Goal: Feedback & Contribution: Contribute content

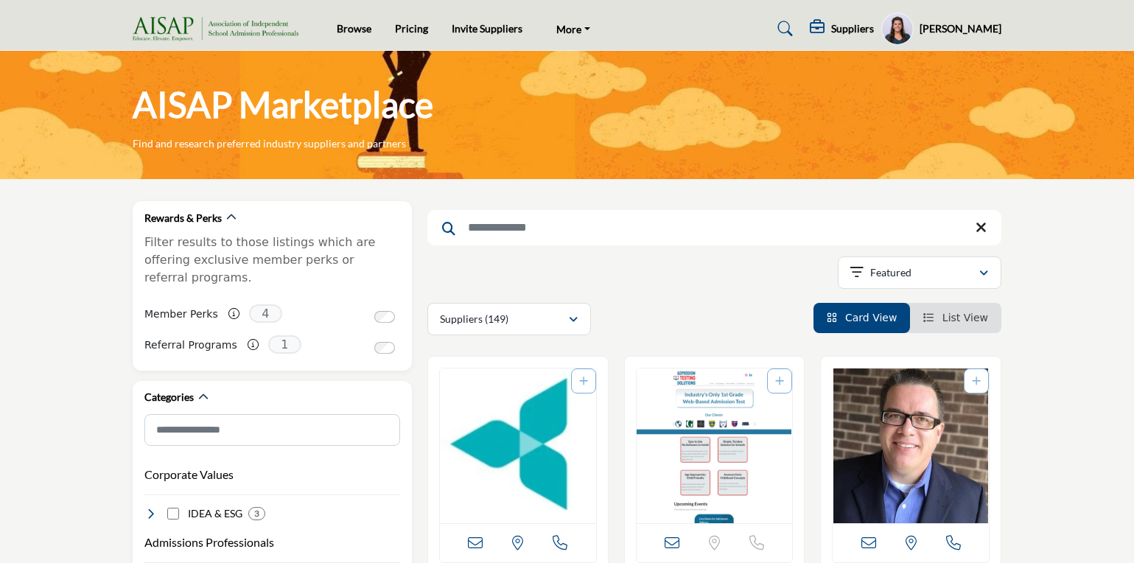
click at [988, 27] on h5 "[PERSON_NAME]" at bounding box center [961, 28] width 82 height 15
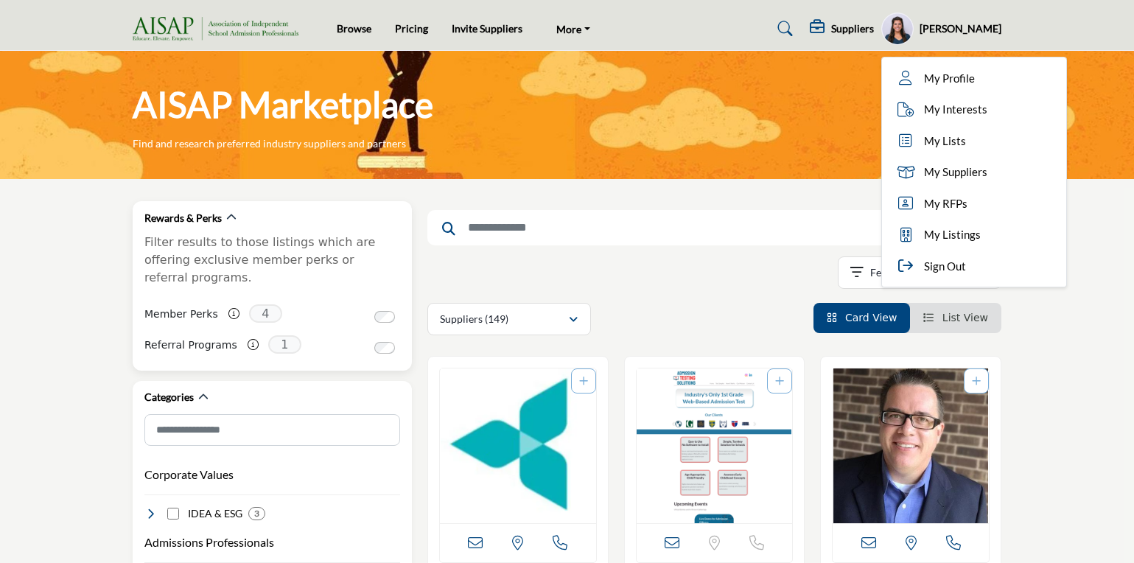
click at [308, 307] on div "Member Perks Perks are exclusive offers which you can claim/redeem through the …" at bounding box center [272, 316] width 256 height 31
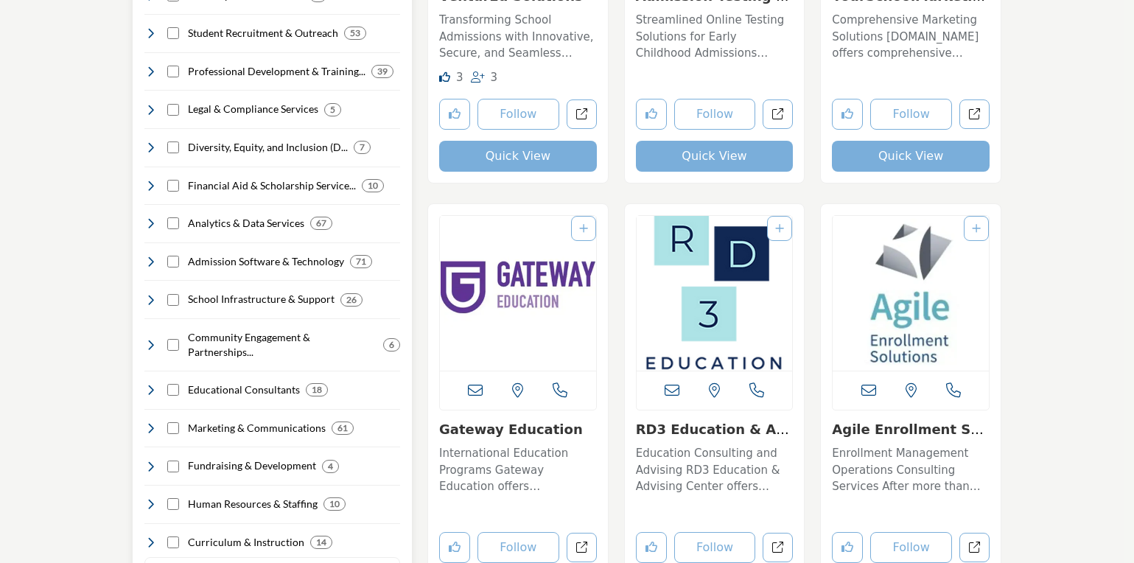
scroll to position [593, 0]
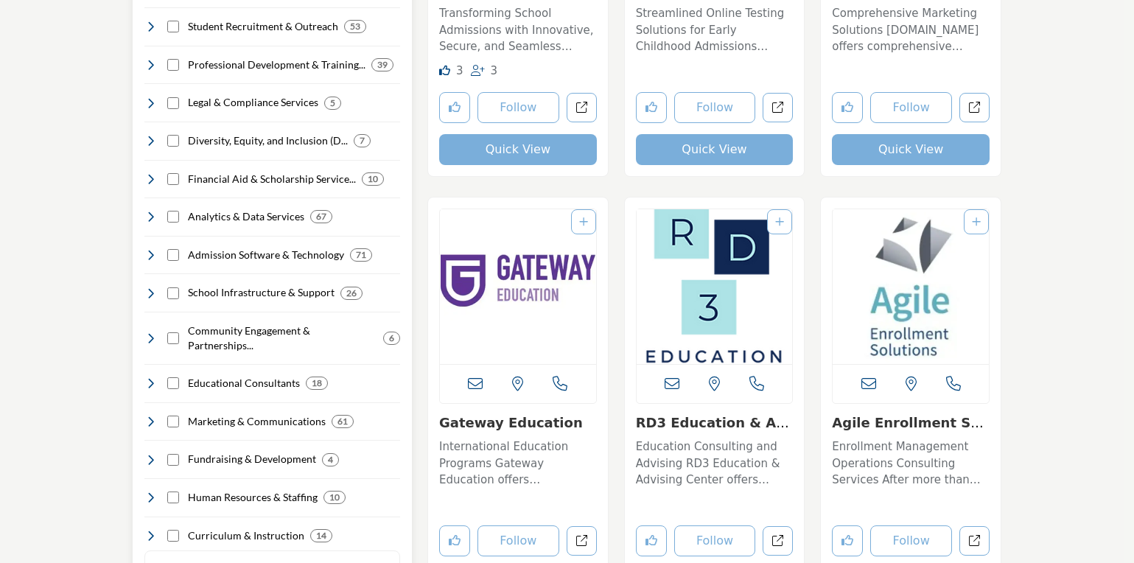
click at [146, 416] on icon at bounding box center [150, 422] width 12 height 12
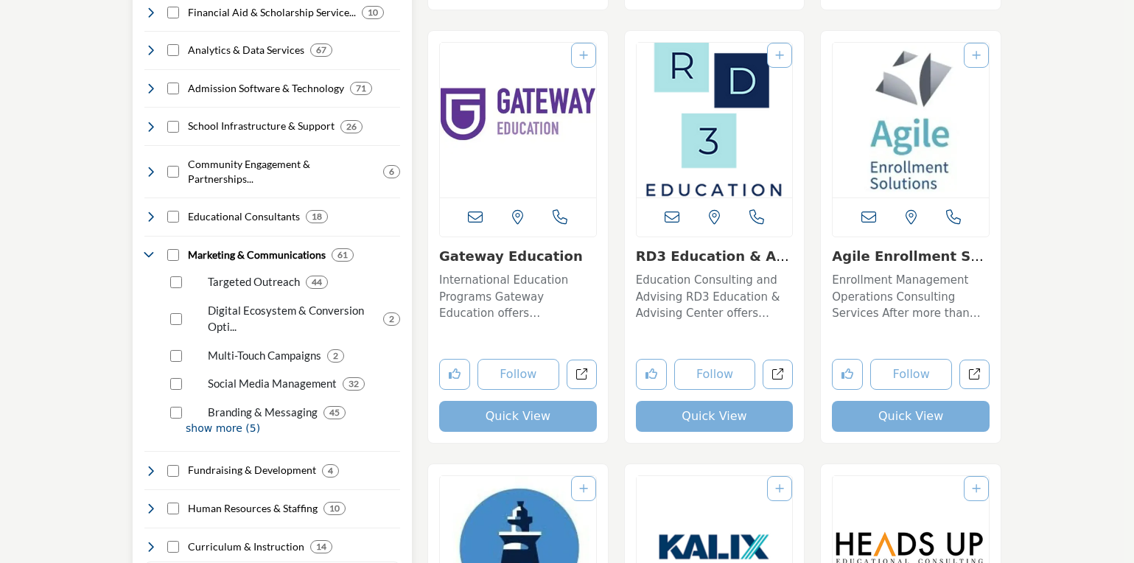
scroll to position [761, 0]
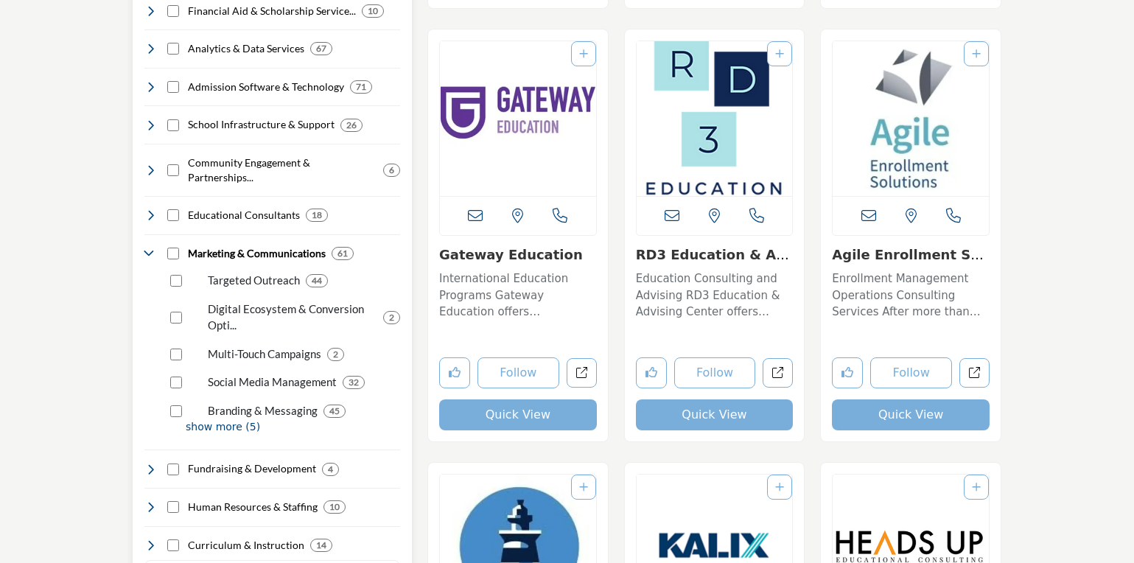
click at [200, 419] on p "show more (5)" at bounding box center [293, 426] width 215 height 15
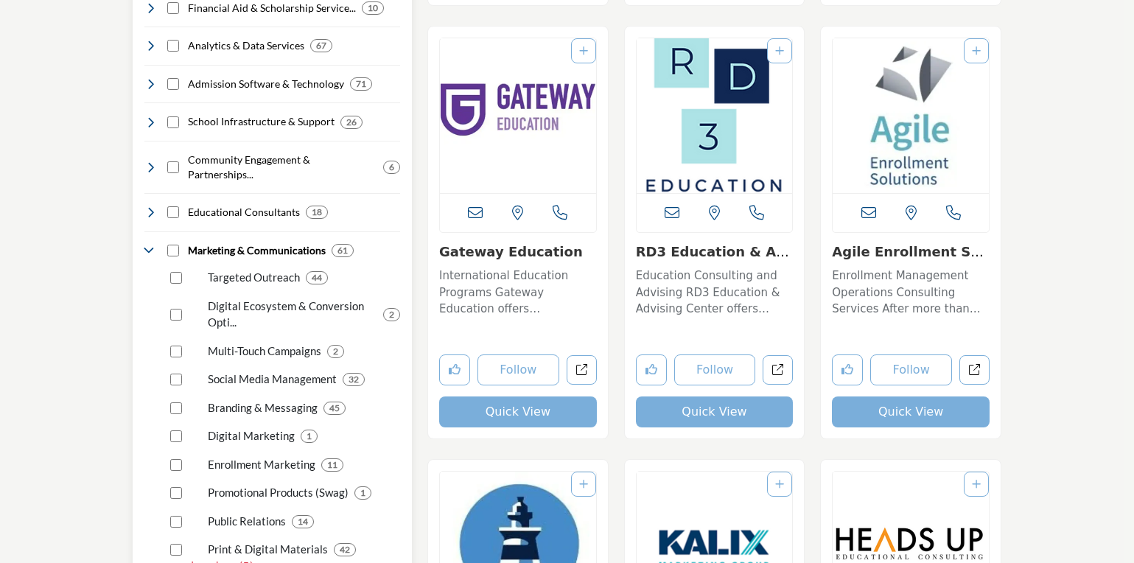
click at [244, 456] on p "Enrollment Marketing" at bounding box center [262, 464] width 108 height 17
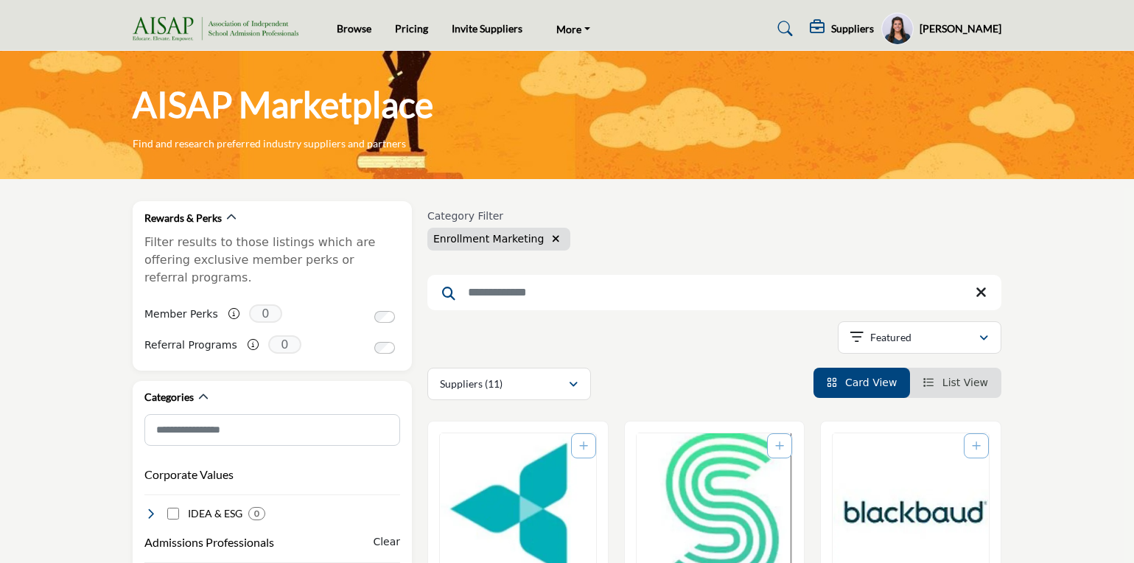
click at [789, 32] on icon at bounding box center [785, 28] width 15 height 15
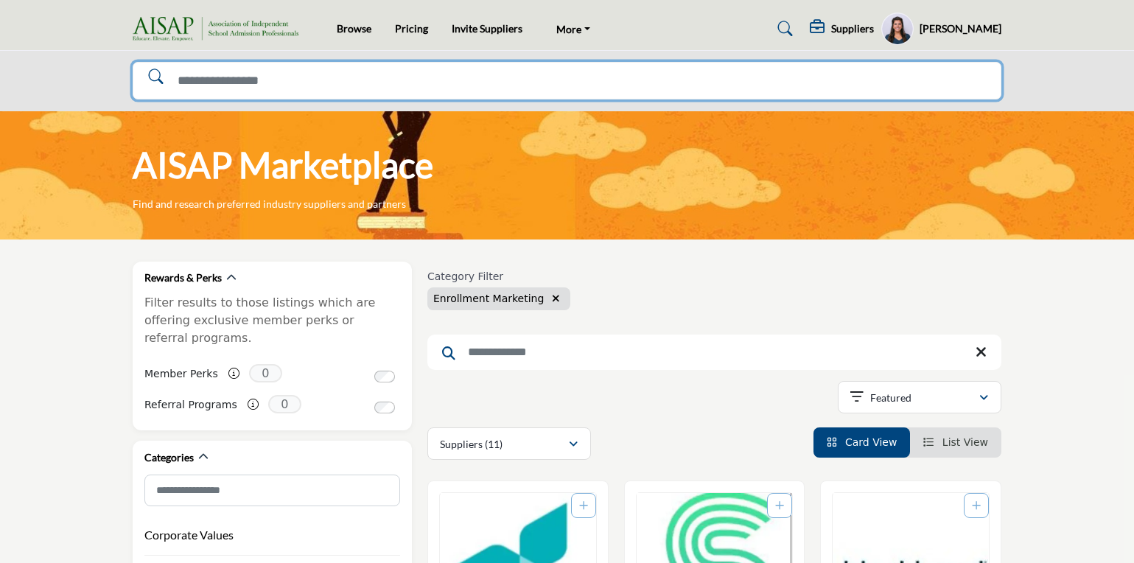
click at [751, 74] on input "Search Solutions" at bounding box center [567, 81] width 869 height 38
type input "**********"
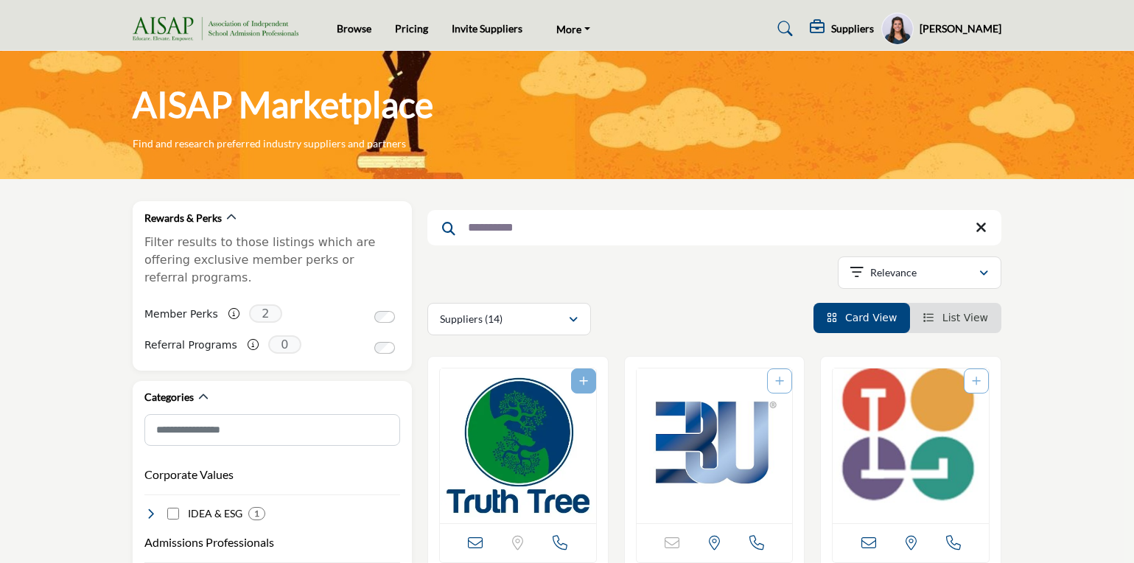
scroll to position [230, 0]
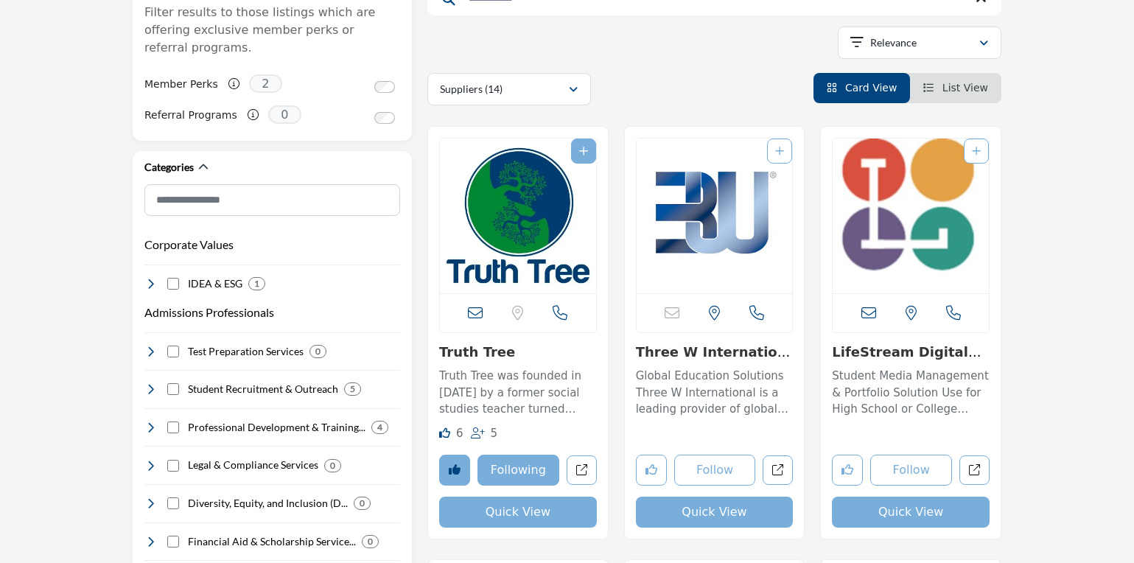
click at [538, 234] on img "Open Listing in new tab" at bounding box center [518, 216] width 156 height 155
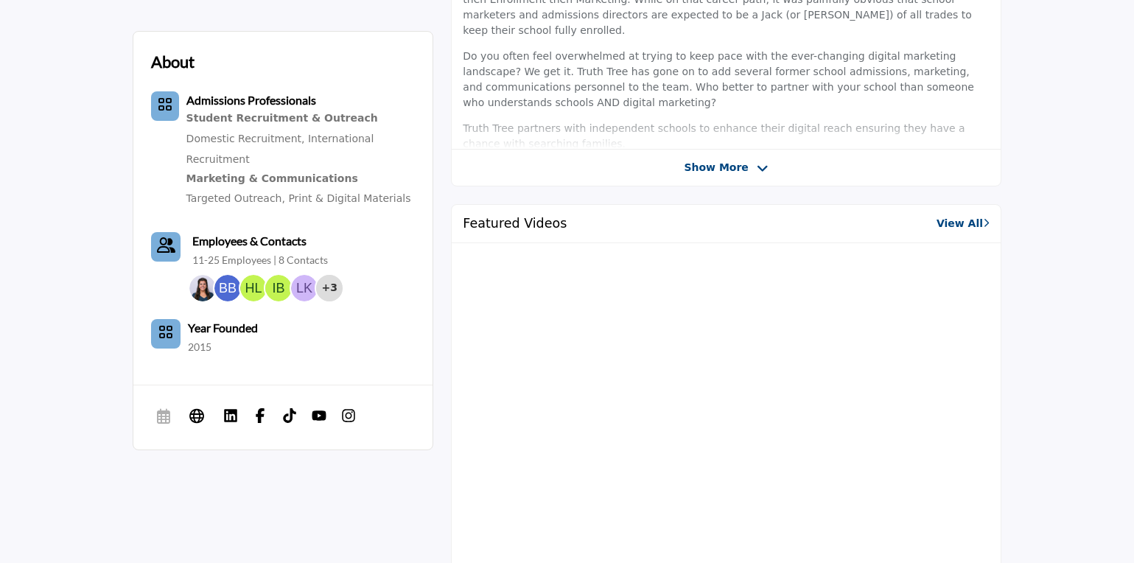
scroll to position [708, 0]
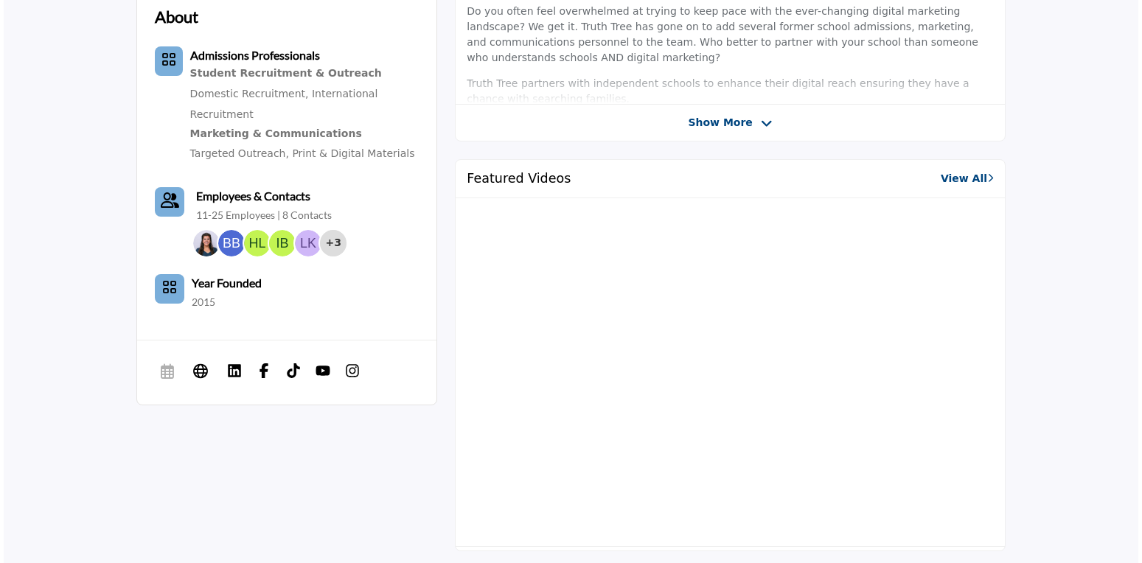
scroll to position [64, 0]
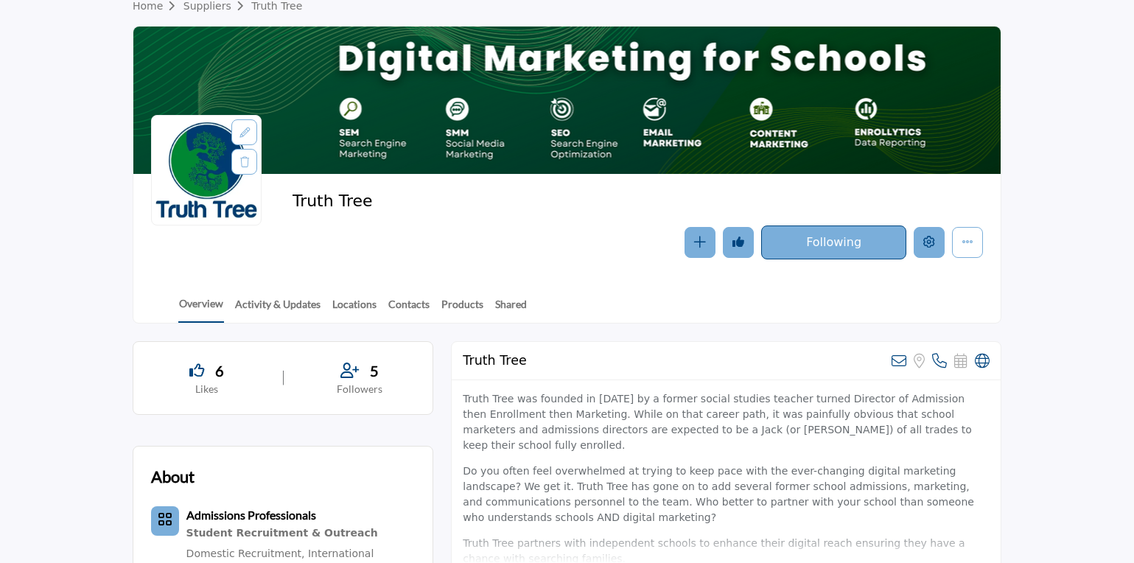
click at [925, 244] on icon "Edit company" at bounding box center [930, 242] width 12 height 12
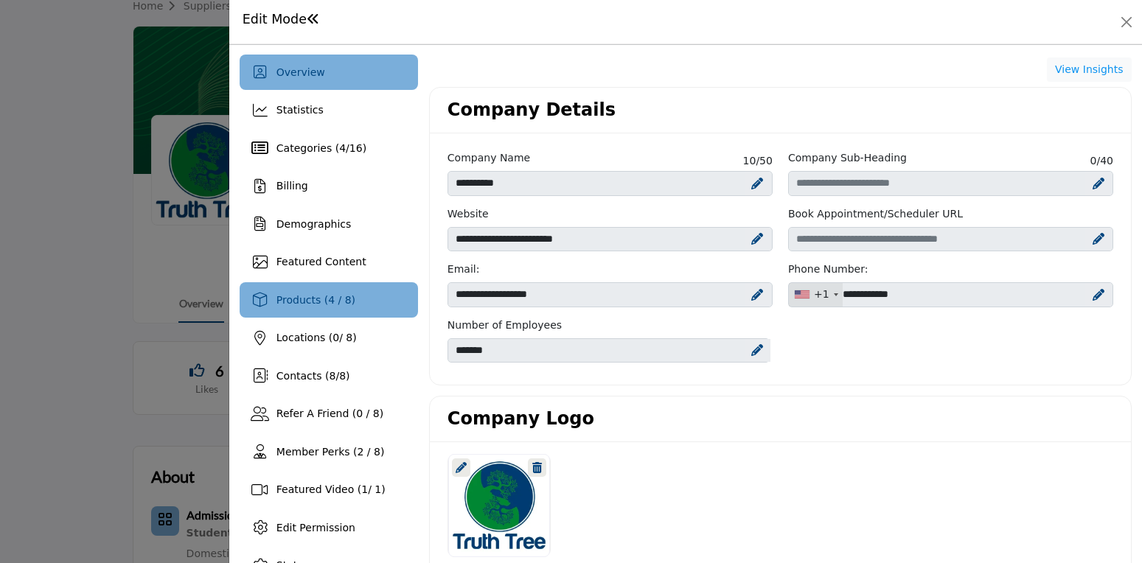
click at [341, 302] on span "Products (4 / 8)" at bounding box center [315, 300] width 79 height 12
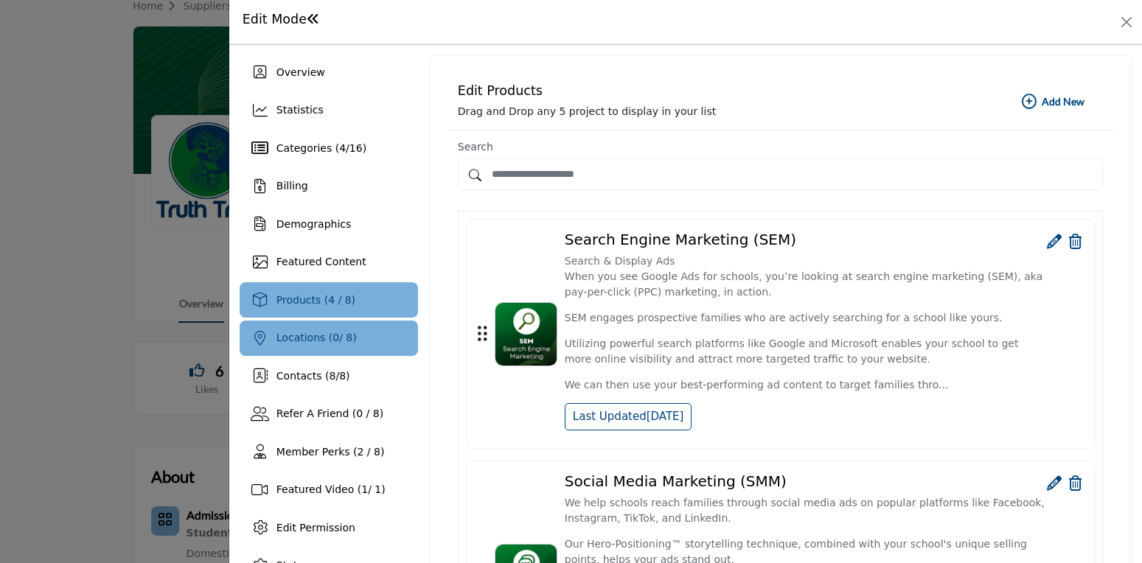
click at [372, 343] on div "Locations ( 0 / 8)" at bounding box center [329, 338] width 178 height 35
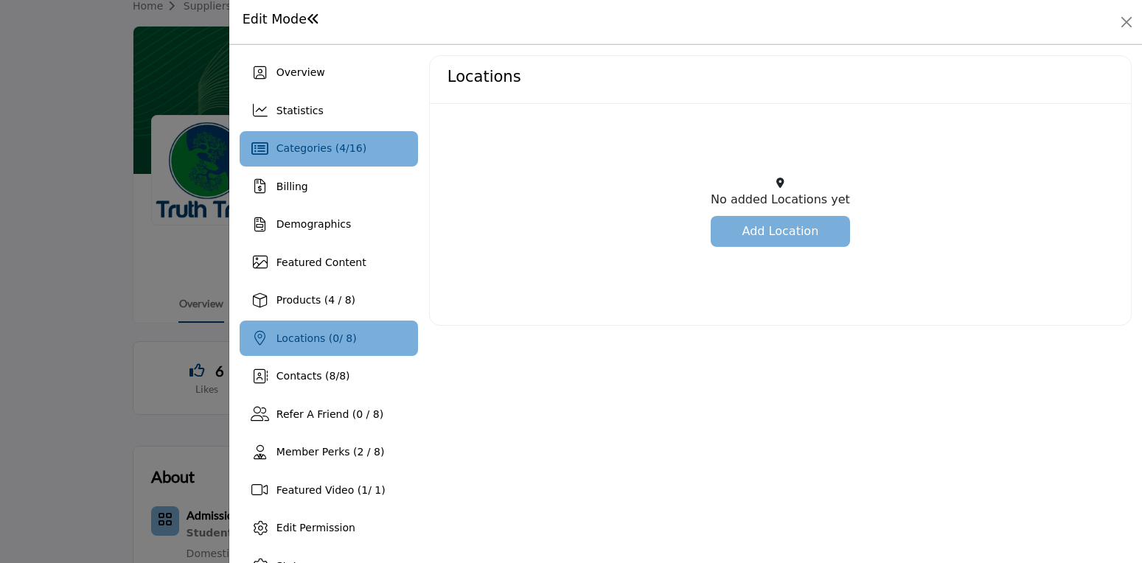
click at [355, 149] on span "16" at bounding box center [355, 148] width 13 height 12
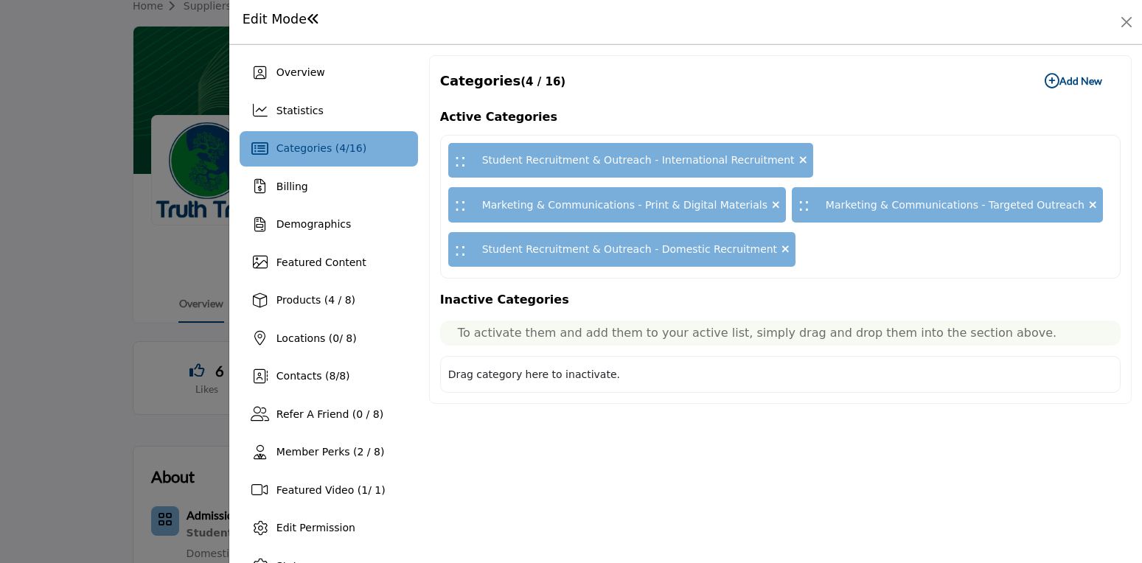
click at [1086, 83] on b "Add New Add New" at bounding box center [1073, 81] width 57 height 15
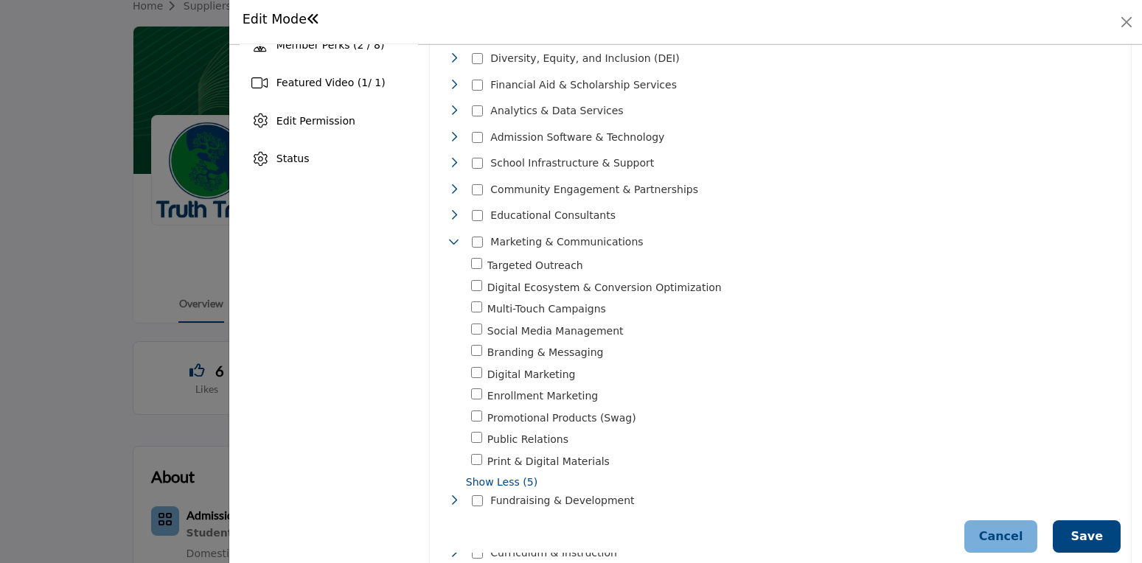
scroll to position [408, 0]
click at [1092, 540] on button "Save" at bounding box center [1087, 536] width 68 height 32
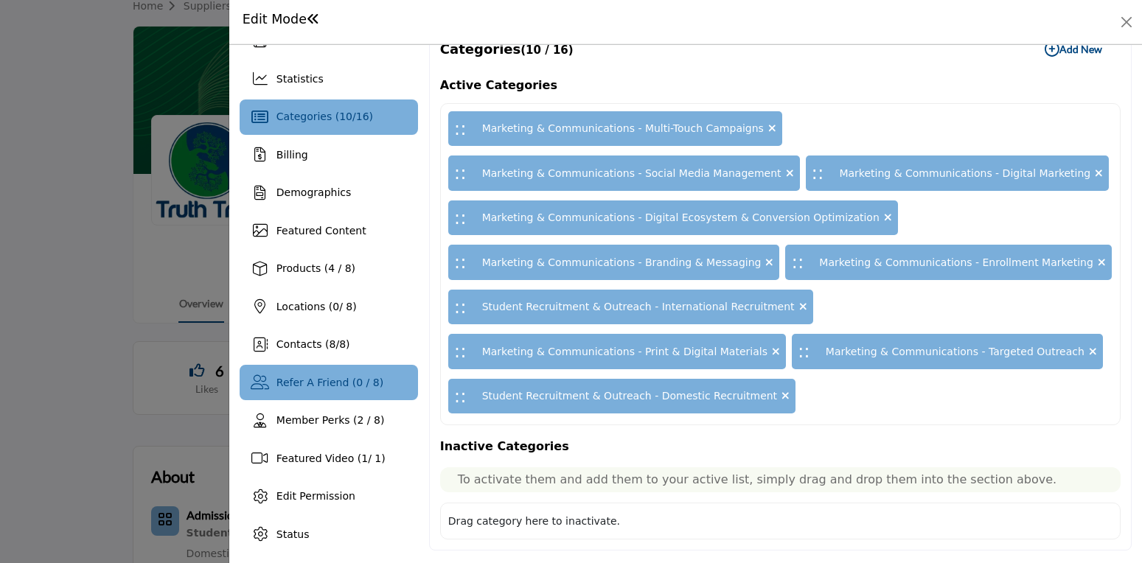
click at [349, 378] on span "Refer A Friend (0 / 8)" at bounding box center [329, 383] width 107 height 12
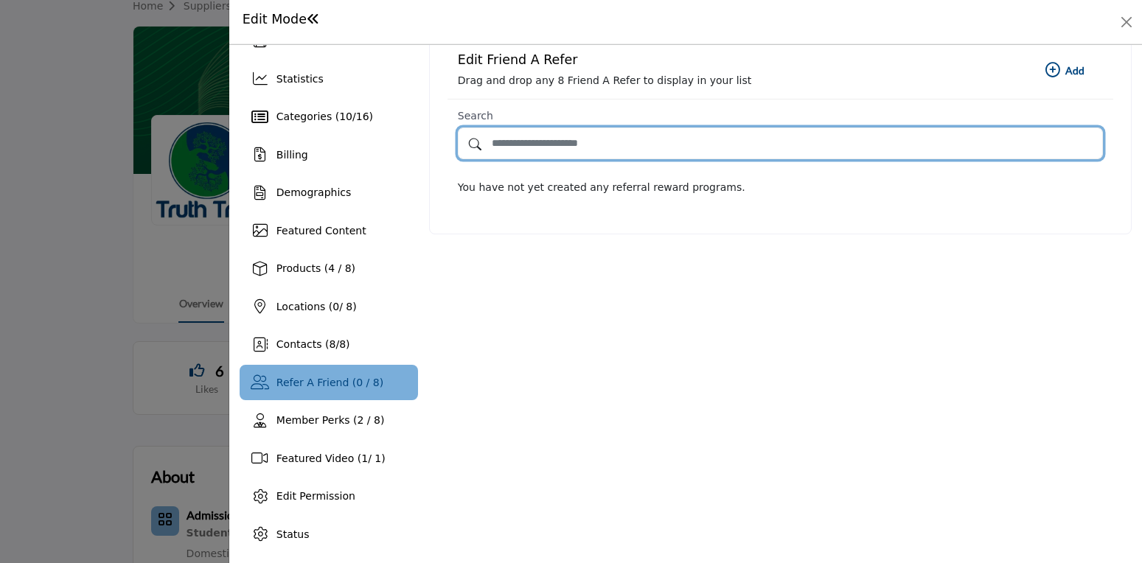
click at [548, 158] on form "Search" at bounding box center [780, 140] width 645 height 60
click at [553, 139] on input "Search by Referral Name" at bounding box center [780, 144] width 645 height 32
type input "******"
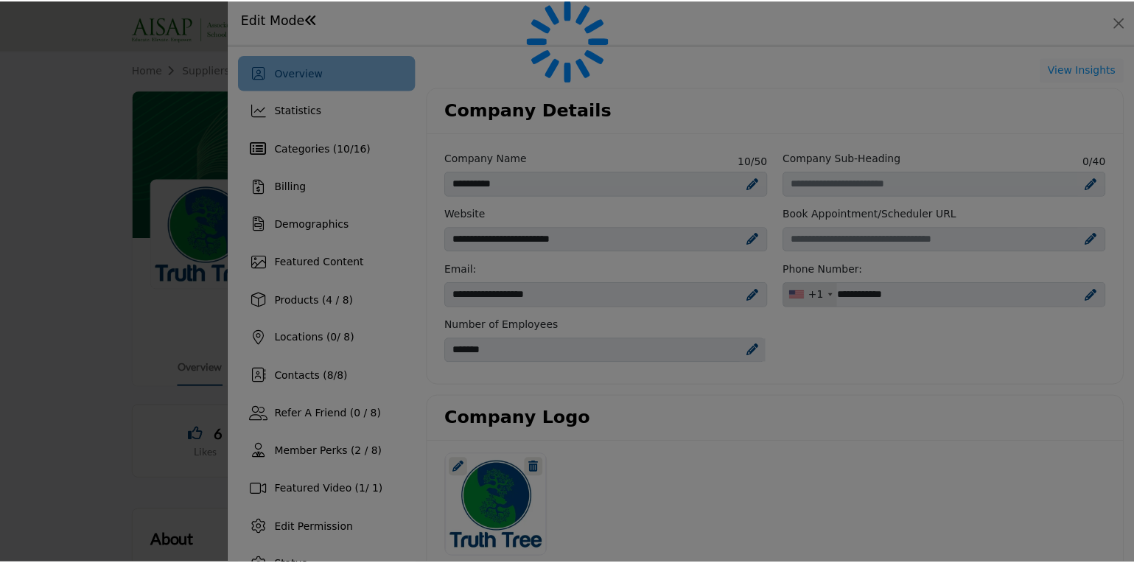
scroll to position [242, 0]
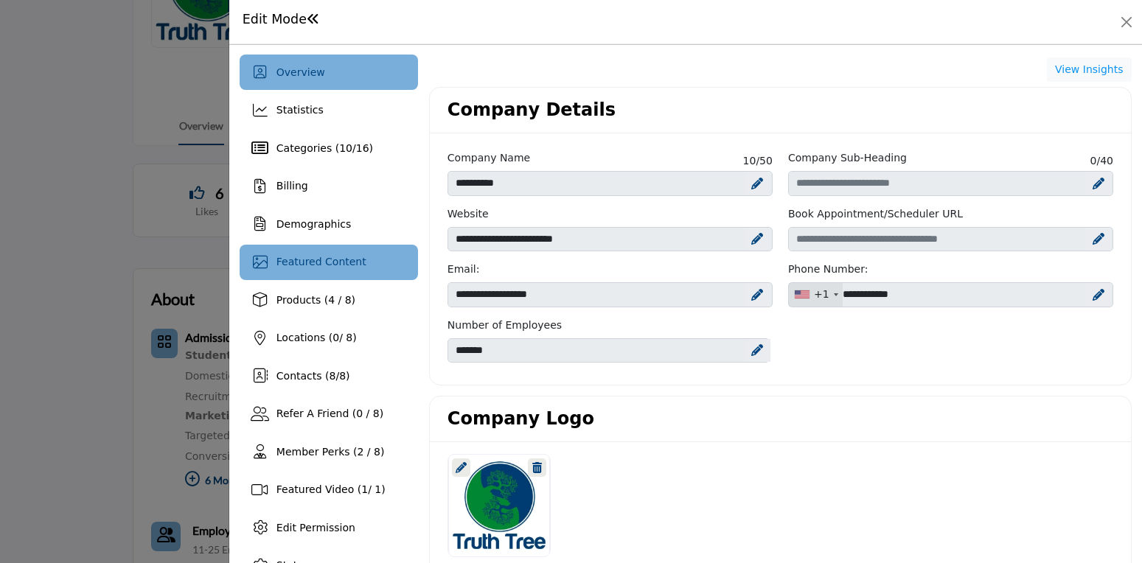
click at [330, 259] on span "Featured Content" at bounding box center [321, 262] width 90 height 12
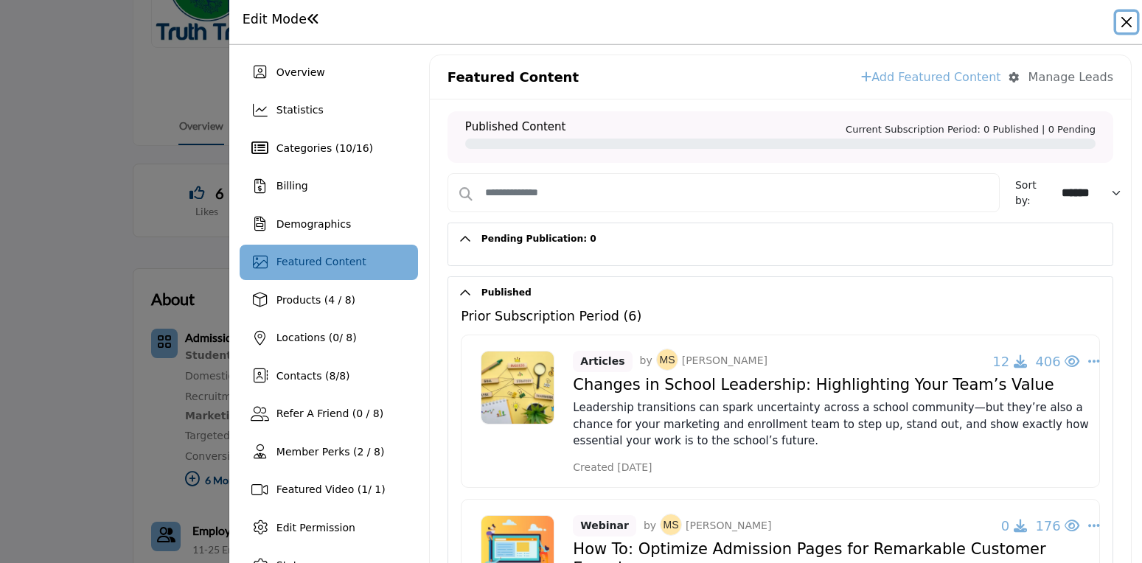
click at [1132, 22] on button "Close" at bounding box center [1126, 22] width 21 height 21
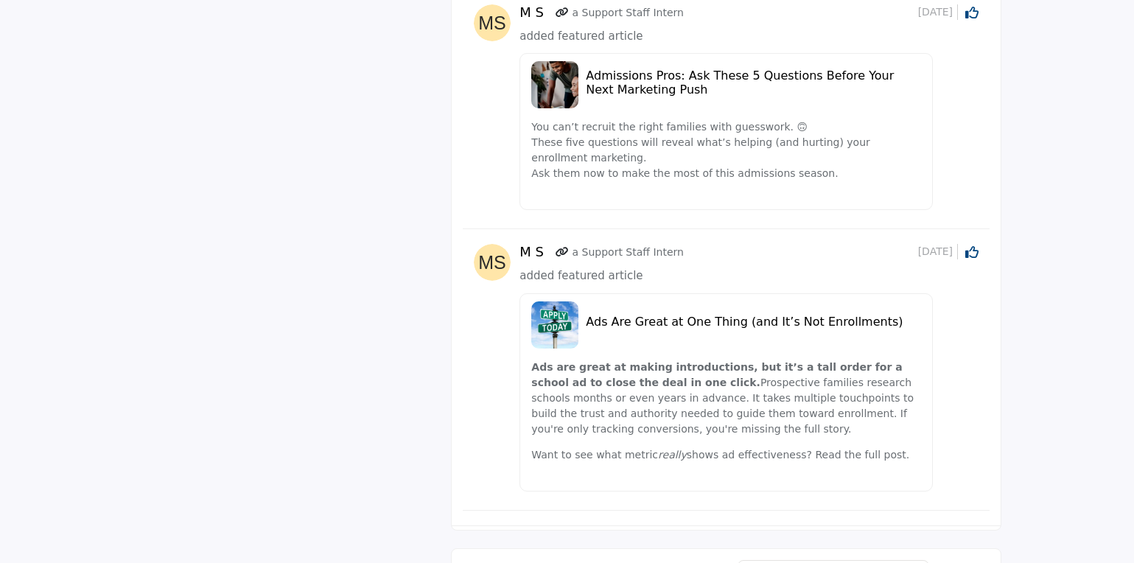
scroll to position [1356, 0]
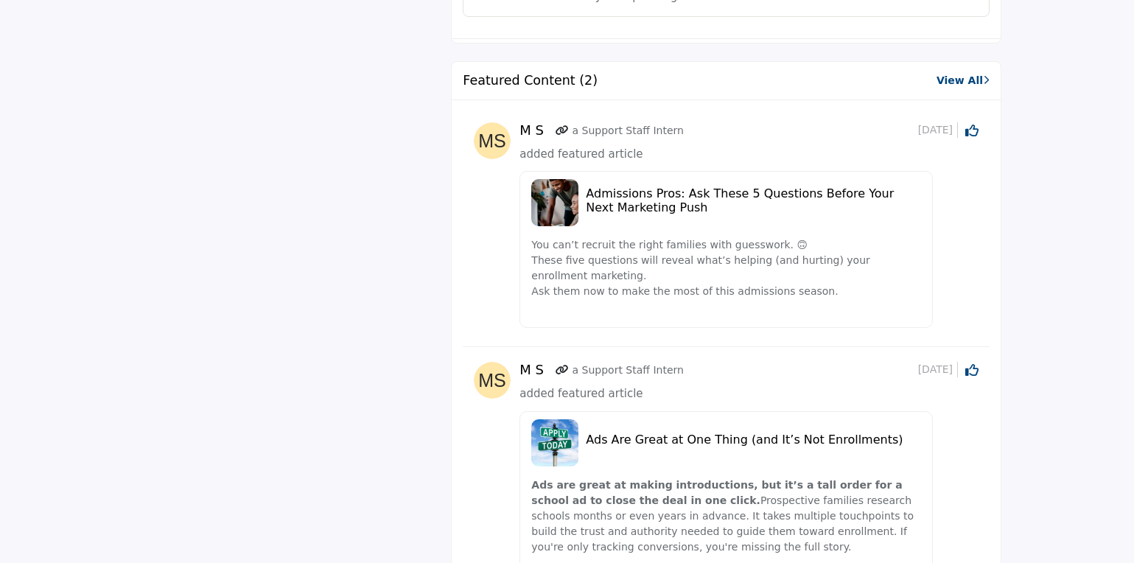
click at [965, 82] on link "View All" at bounding box center [963, 80] width 53 height 15
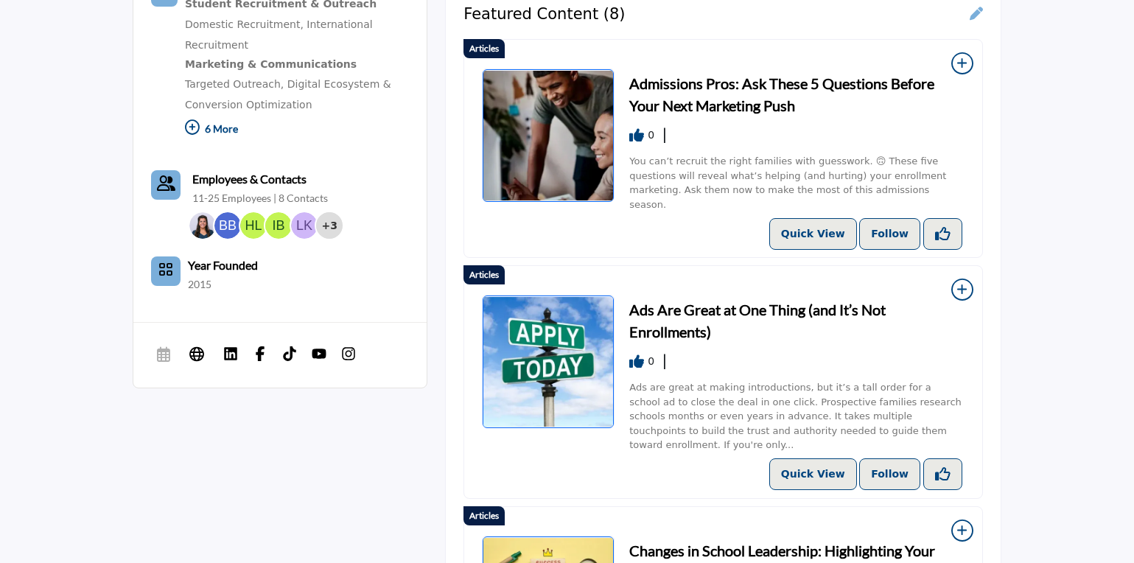
scroll to position [282, 0]
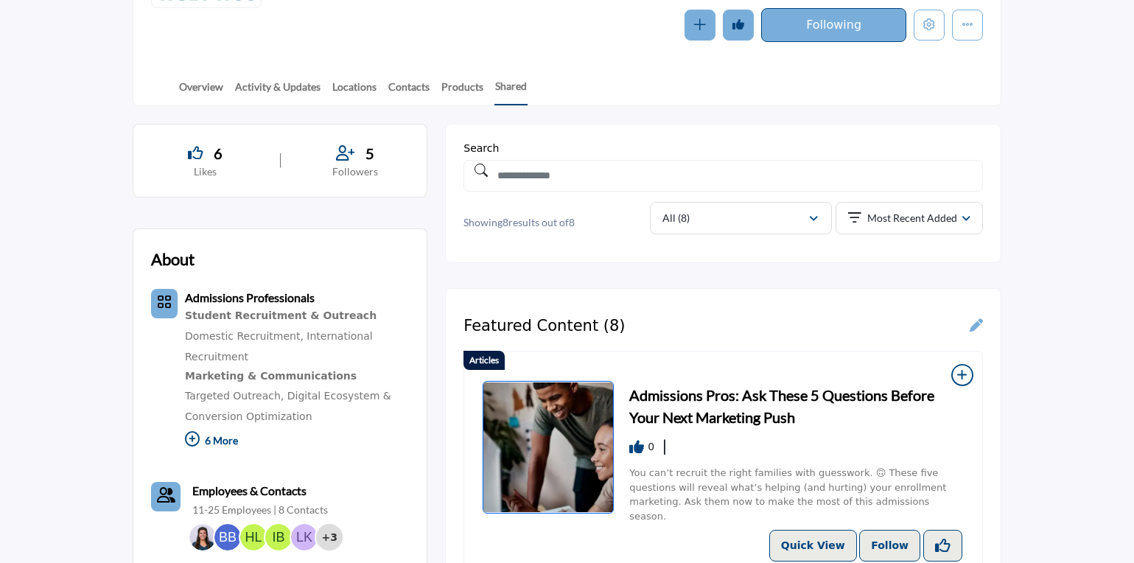
click at [980, 327] on icon at bounding box center [976, 324] width 13 height 13
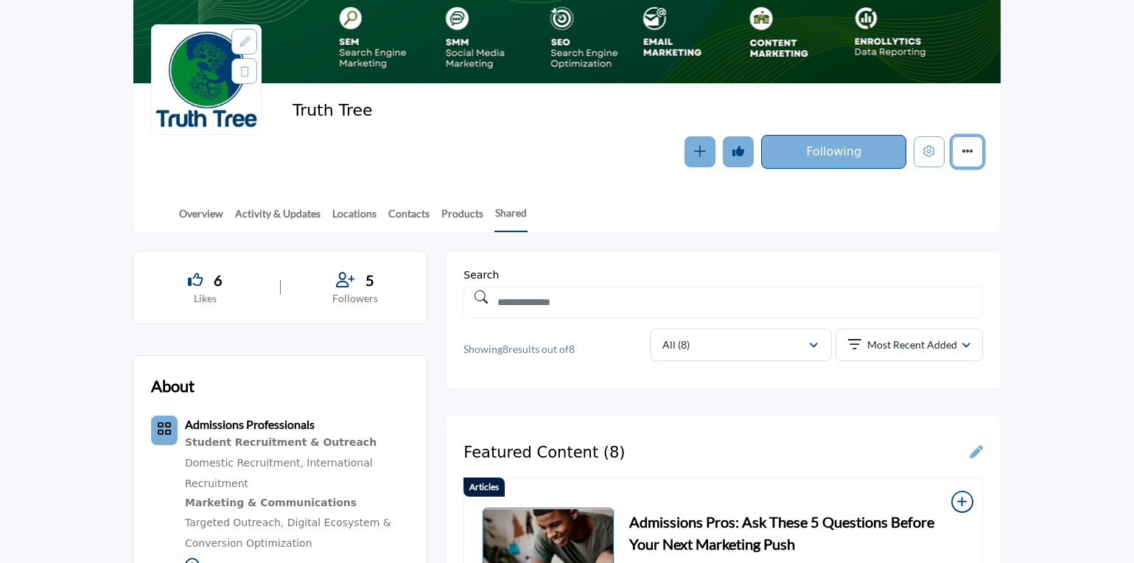
scroll to position [227, 0]
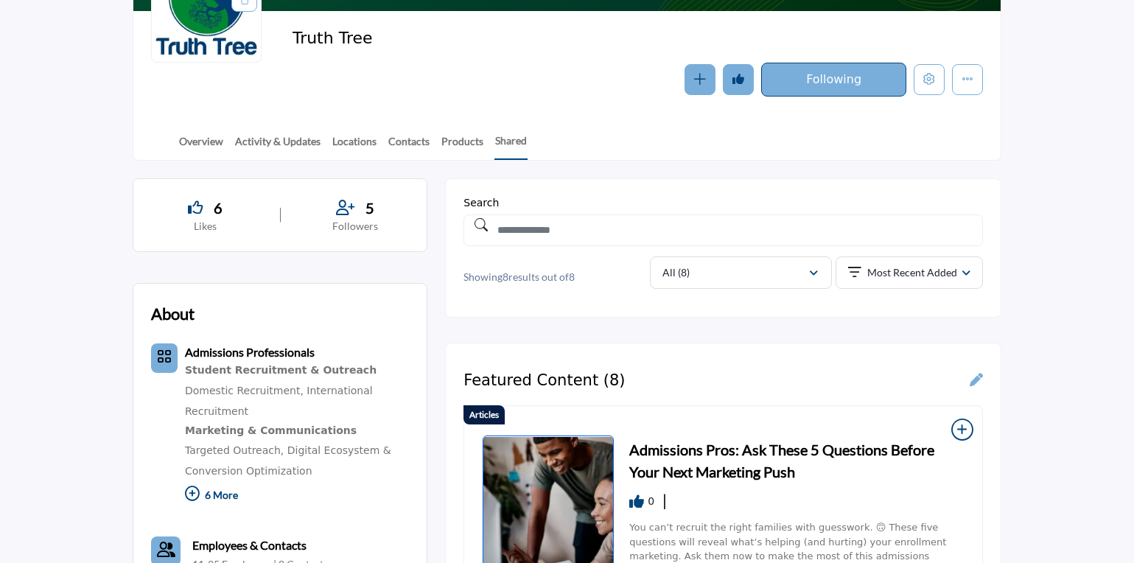
click at [980, 376] on icon at bounding box center [976, 379] width 13 height 13
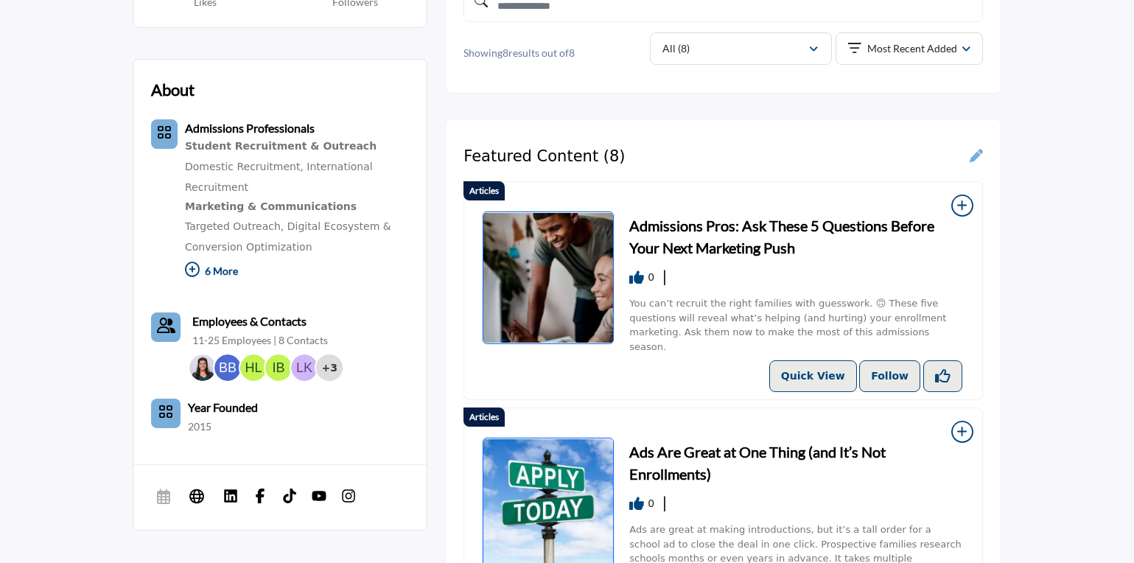
click at [974, 158] on icon at bounding box center [976, 155] width 13 height 13
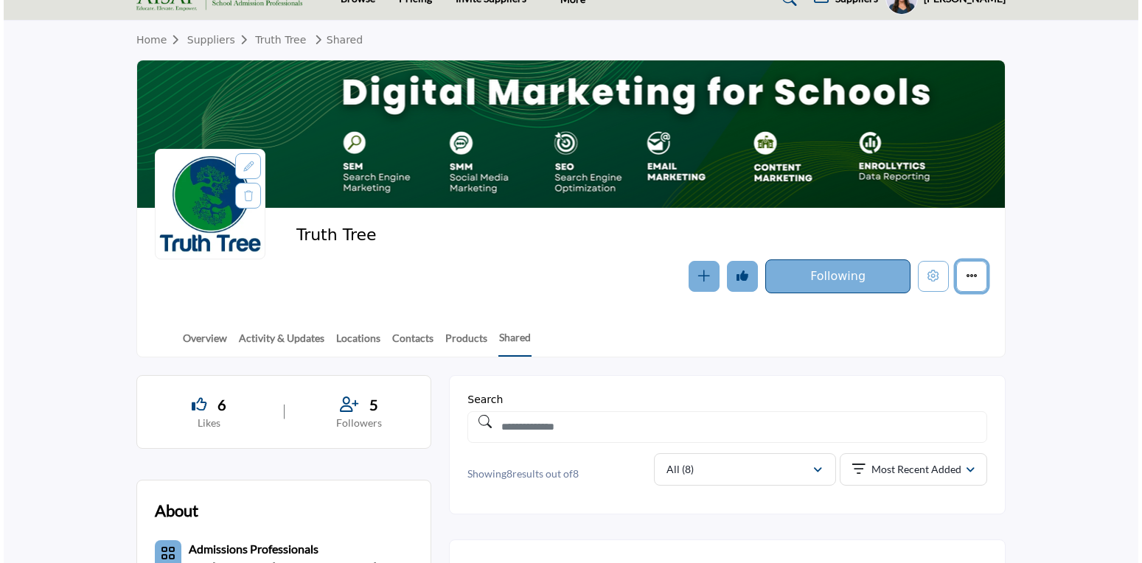
scroll to position [25, 0]
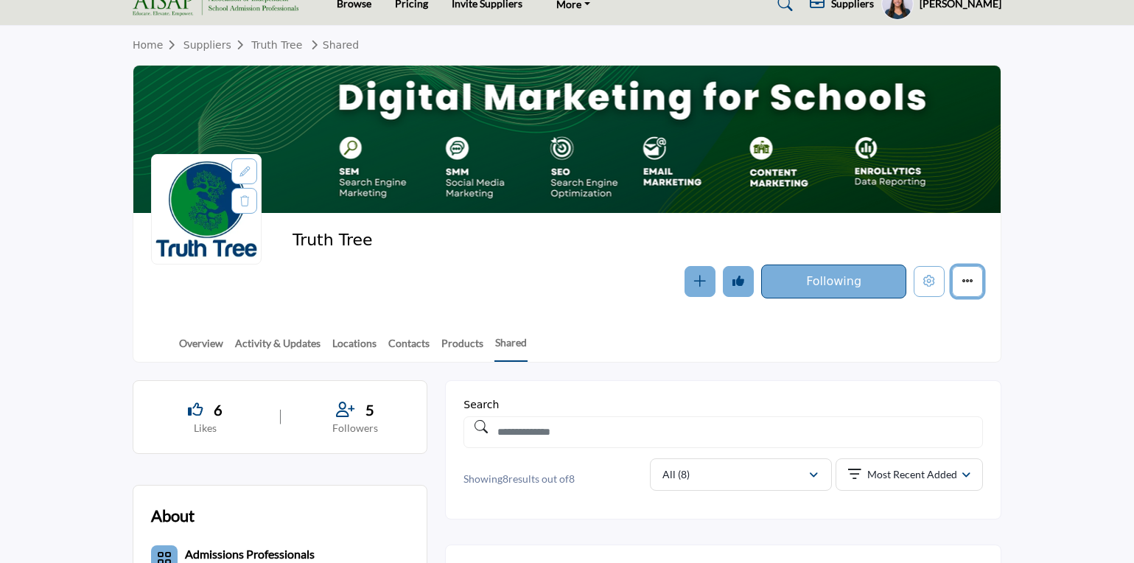
click at [960, 277] on button "More details" at bounding box center [967, 281] width 31 height 31
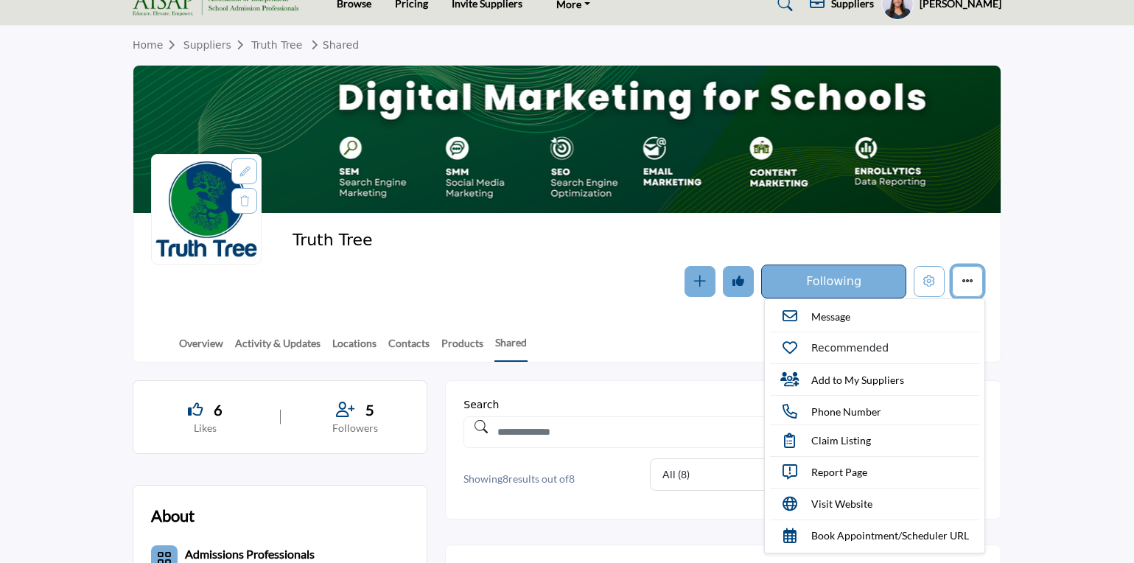
click at [960, 277] on button "More details" at bounding box center [967, 281] width 31 height 31
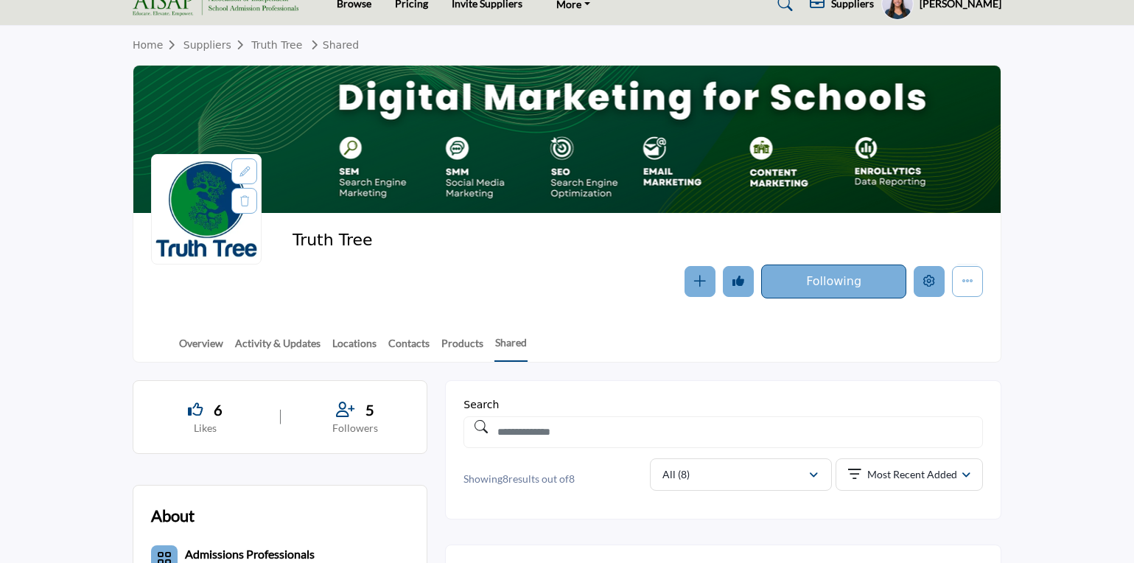
click at [921, 282] on button "Edit company" at bounding box center [929, 281] width 31 height 31
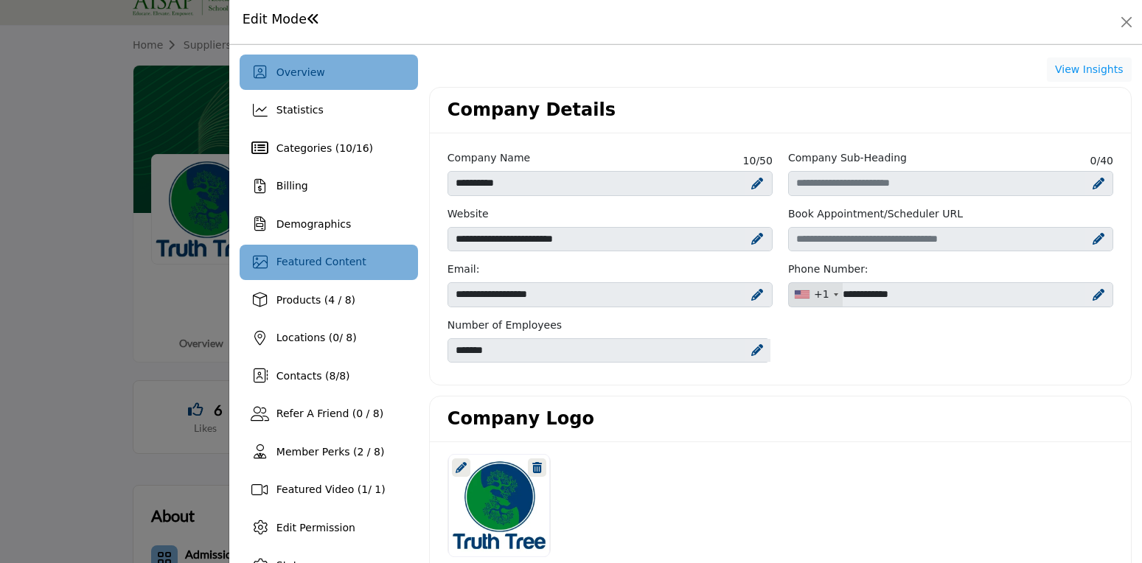
click at [315, 266] on span "Featured Content" at bounding box center [321, 262] width 90 height 12
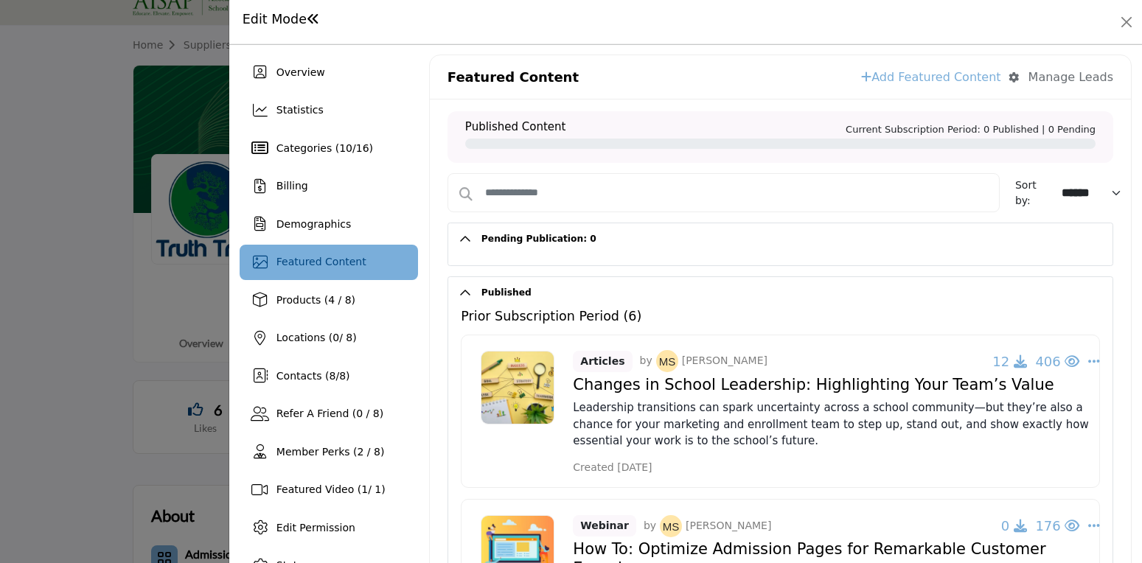
click at [974, 79] on link "Add Featured Content" at bounding box center [930, 78] width 139 height 18
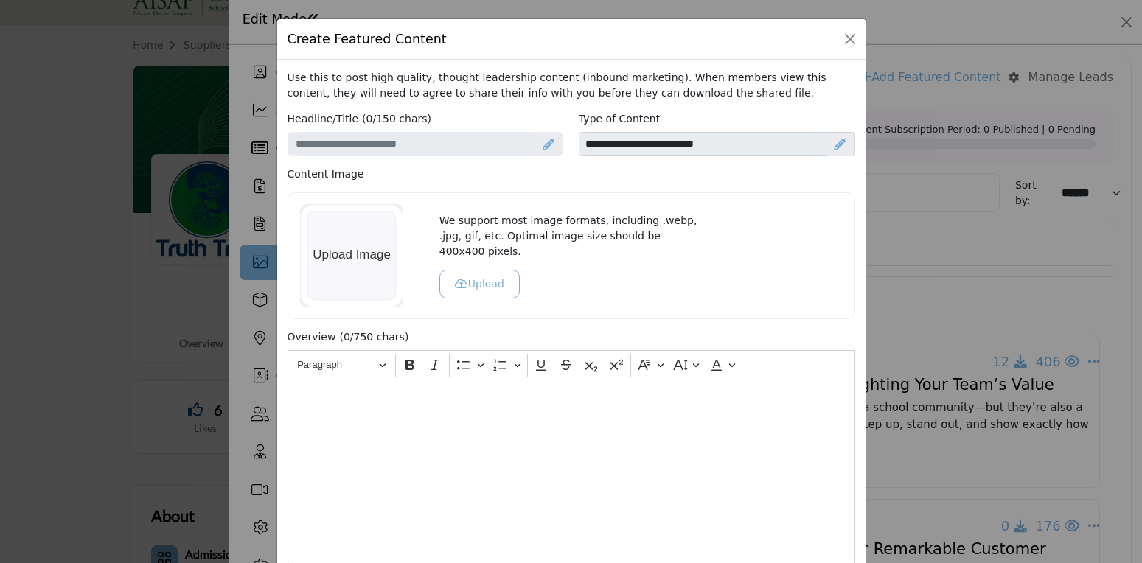
click at [543, 143] on icon at bounding box center [549, 145] width 12 height 12
click at [862, 34] on div "Create Featured Content Use this to post high quality, thought leadership conte…" at bounding box center [571, 281] width 1142 height 563
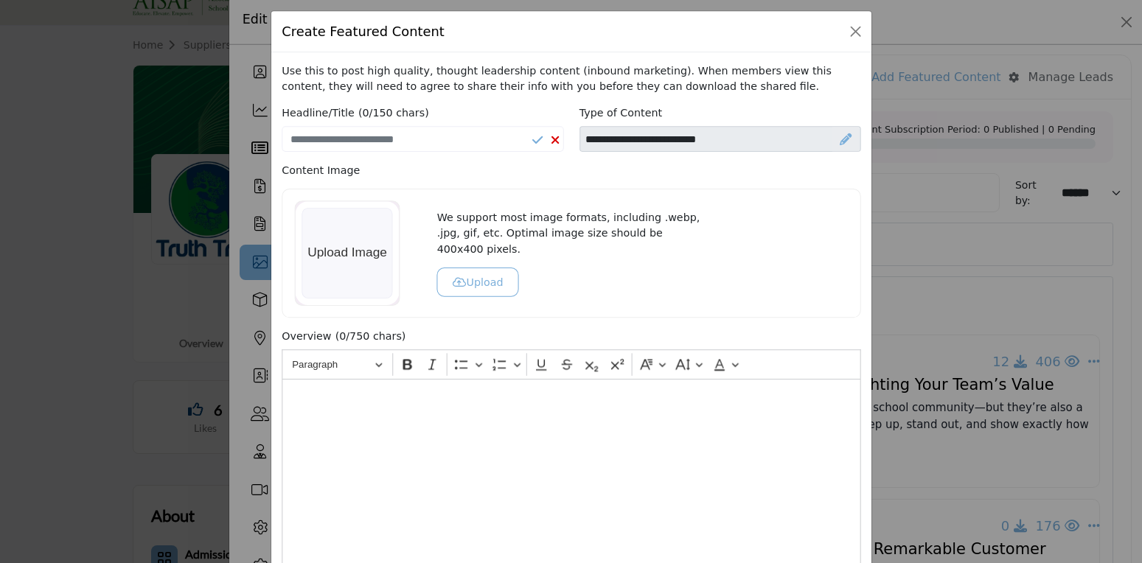
click at [836, 42] on div "Create Featured Content" at bounding box center [571, 31] width 600 height 41
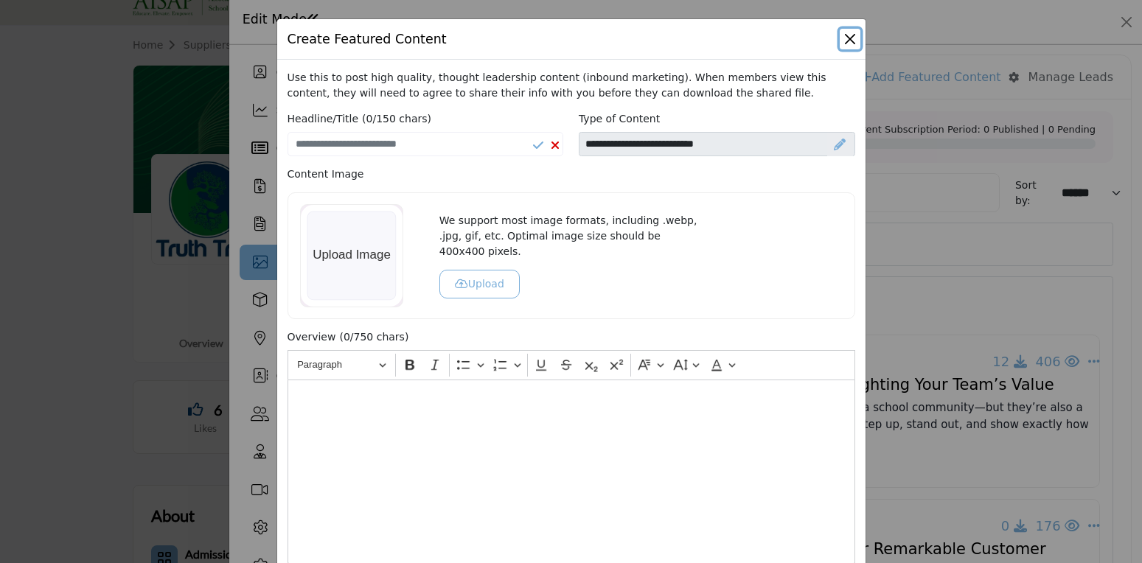
click at [856, 35] on div "Create Featured Content" at bounding box center [571, 39] width 588 height 41
click at [845, 45] on button "Close" at bounding box center [850, 39] width 21 height 21
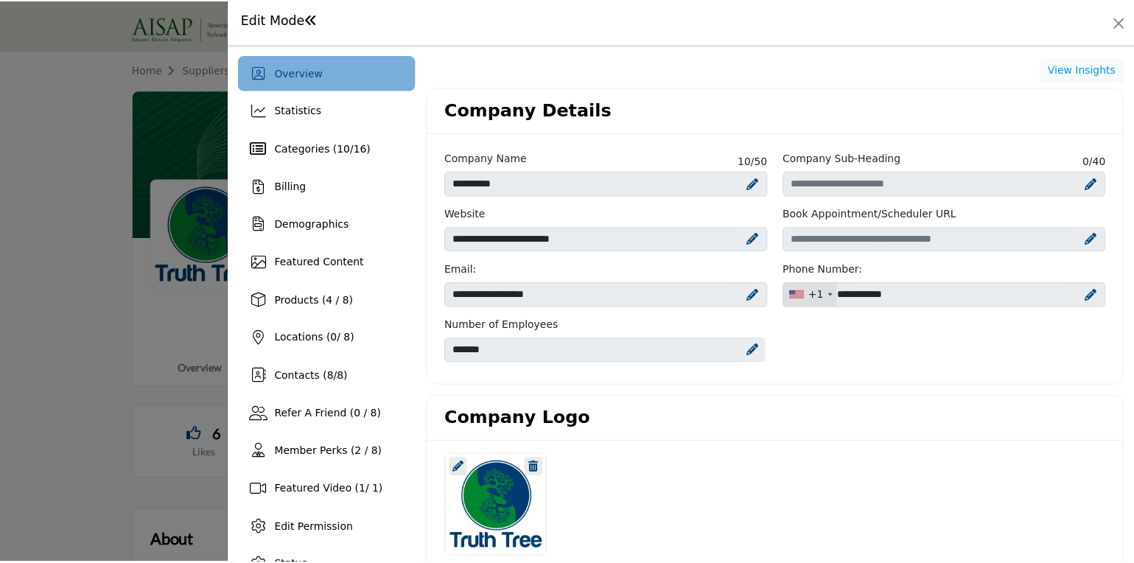
scroll to position [313, 0]
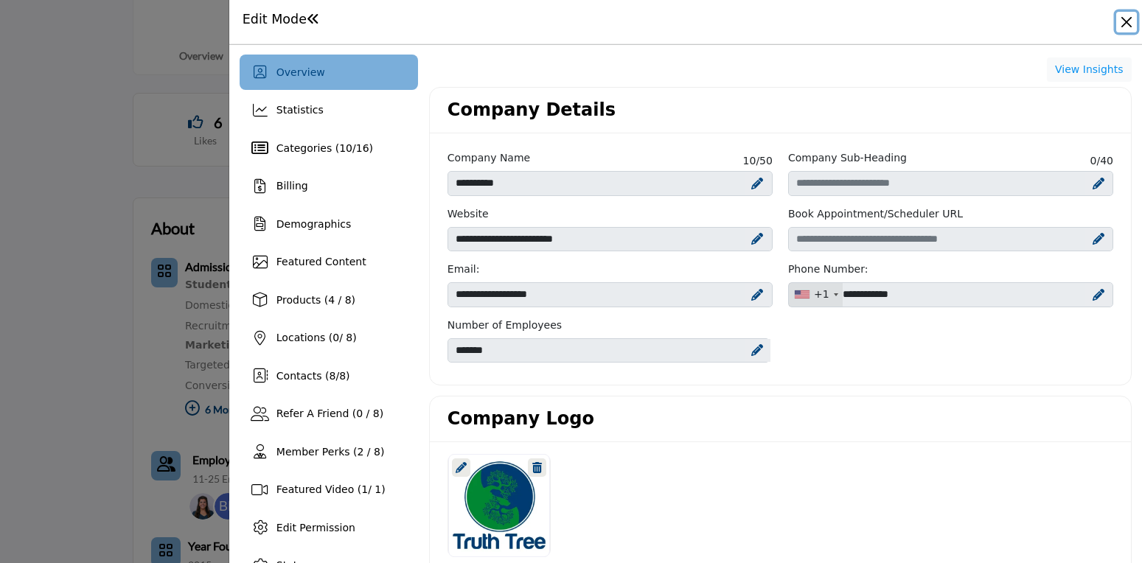
click at [1117, 31] on button "Close" at bounding box center [1126, 22] width 21 height 21
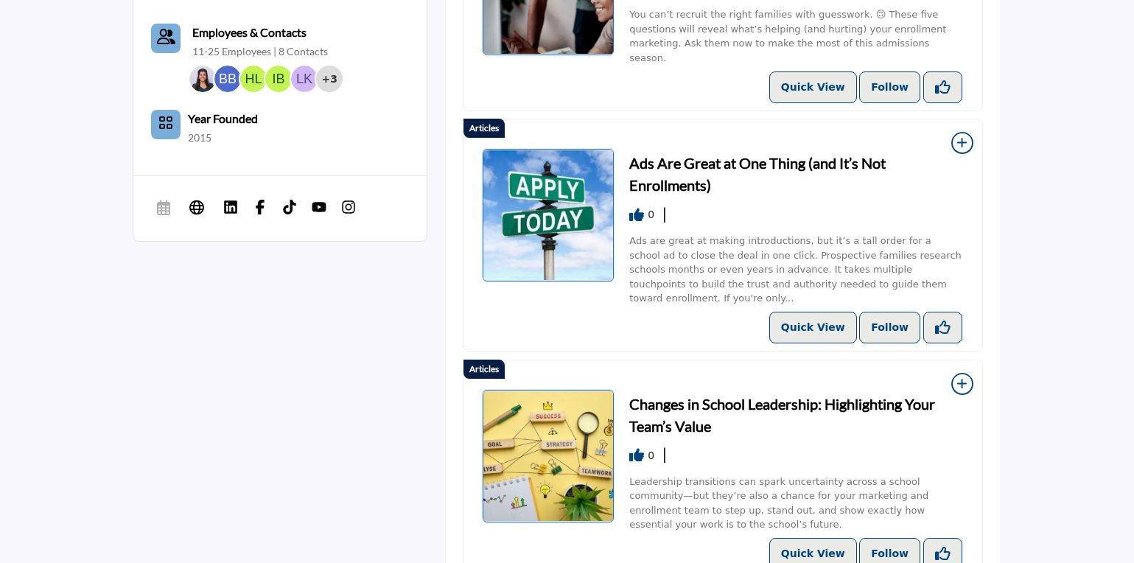
scroll to position [737, 0]
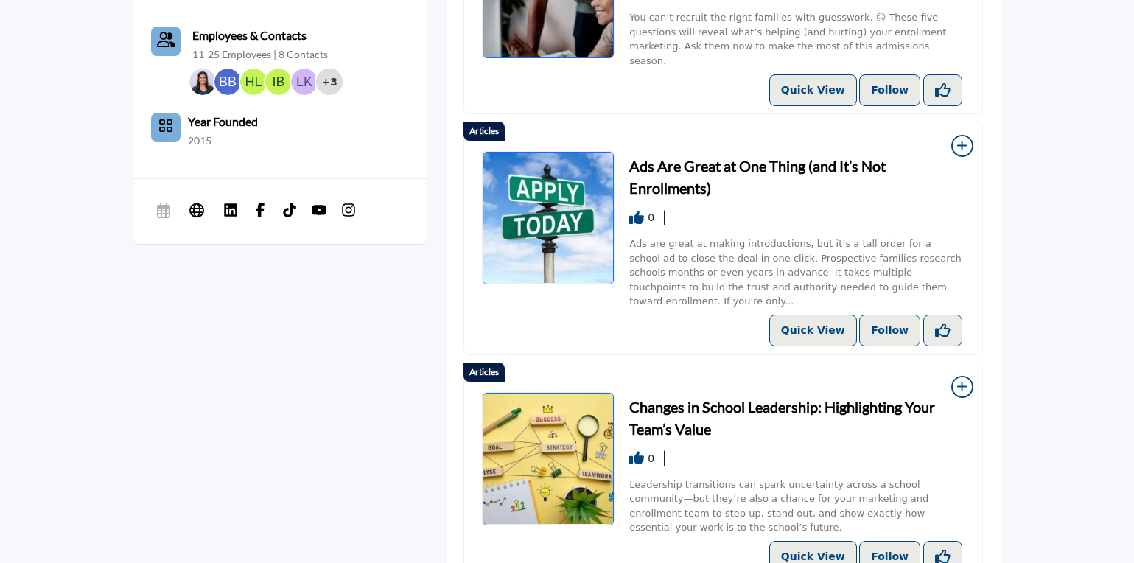
click at [831, 160] on h3 "Ads Are Great at One Thing (and It’s Not Enrollments)" at bounding box center [797, 177] width 335 height 44
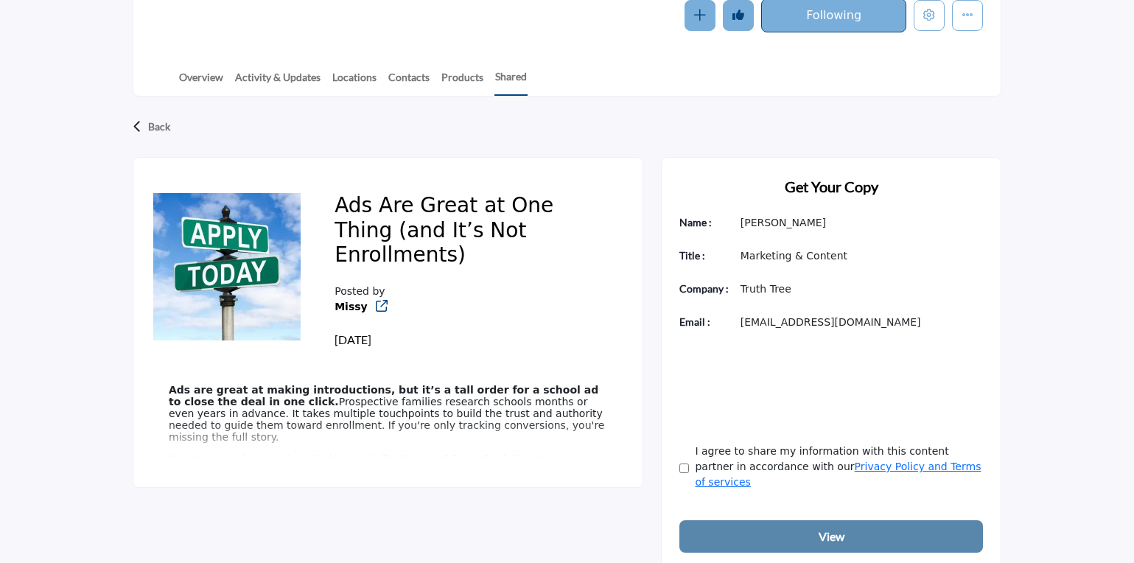
scroll to position [303, 0]
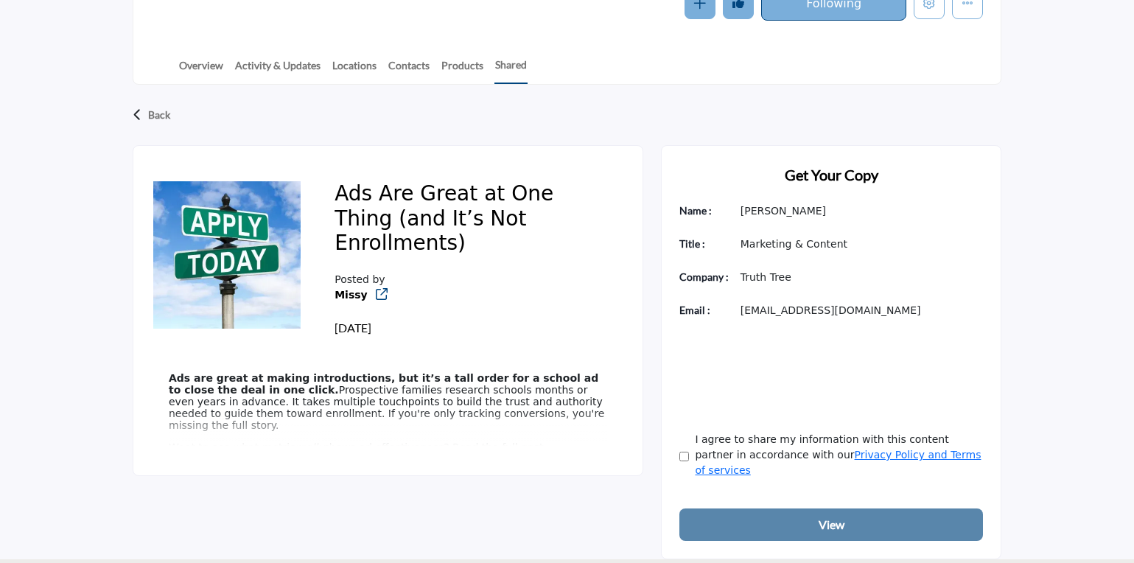
click at [415, 401] on p "Ads are great at making introductions, but it’s a tall order for a school ad to…" at bounding box center [388, 401] width 439 height 59
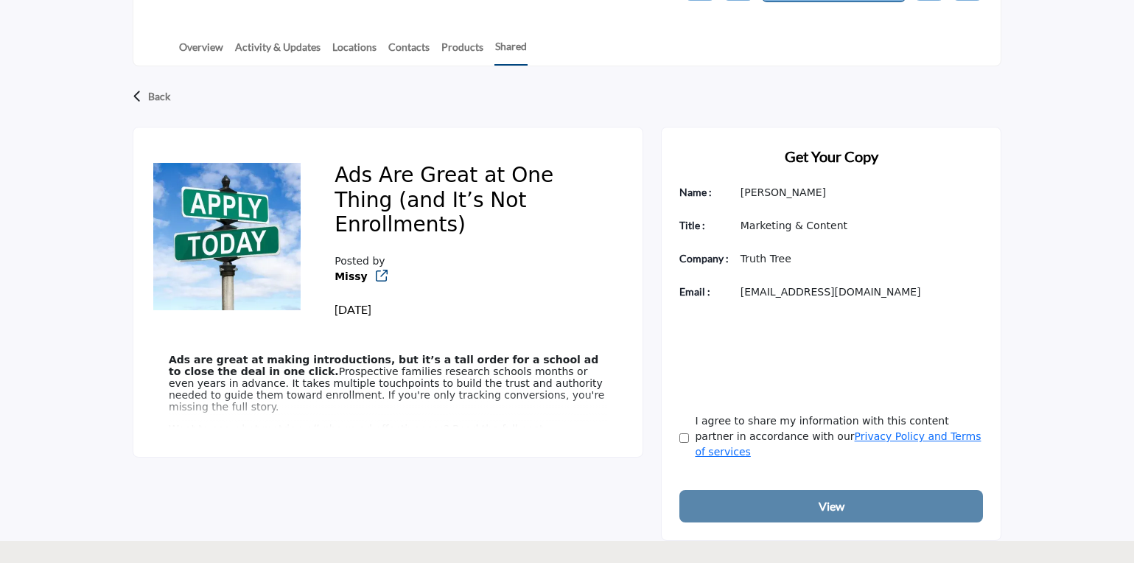
scroll to position [332, 0]
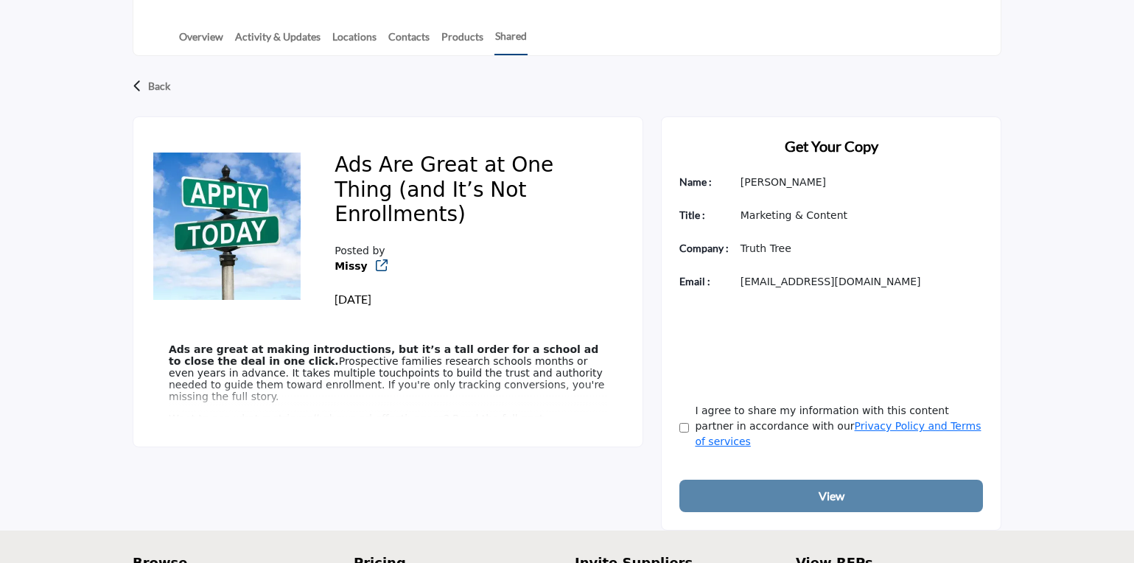
click at [416, 384] on p "Ads are great at making introductions, but it’s a tall order for a school ad to…" at bounding box center [388, 372] width 439 height 59
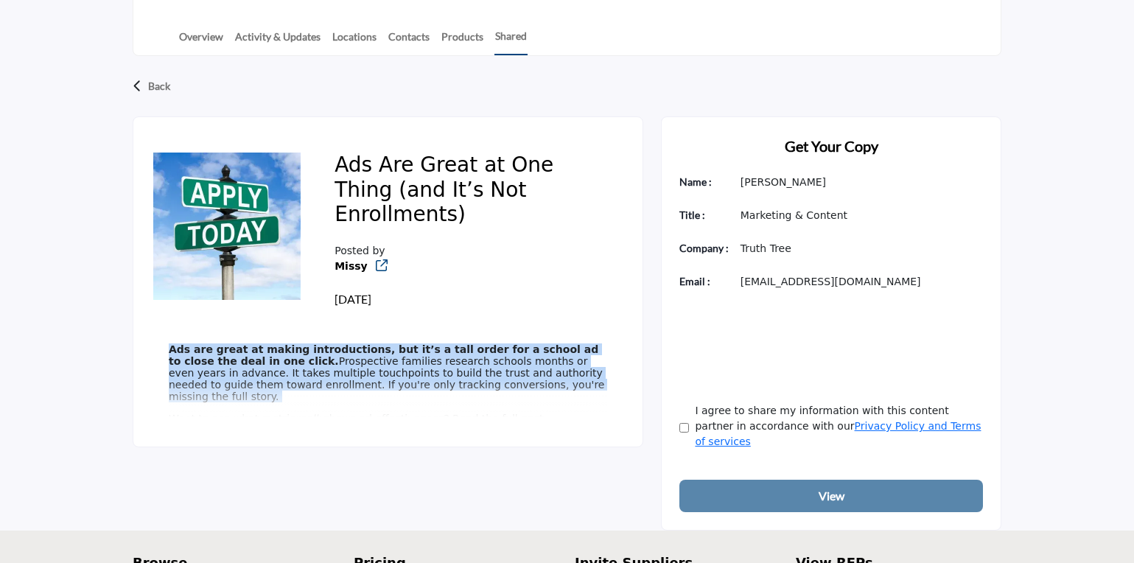
click at [416, 384] on p "Ads are great at making introductions, but it’s a tall order for a school ad to…" at bounding box center [388, 372] width 439 height 59
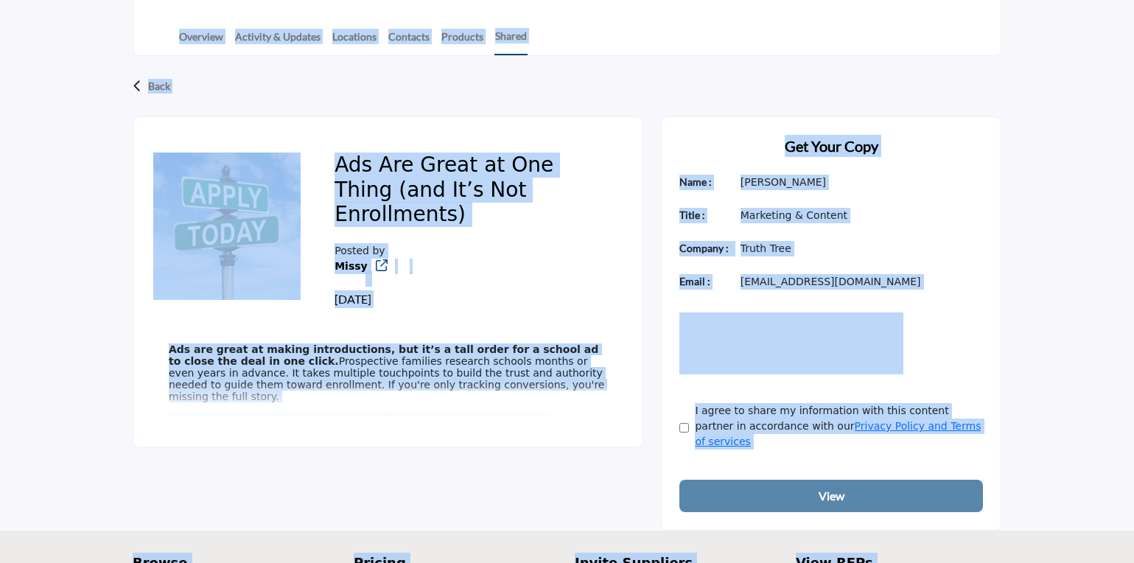
click at [416, 384] on p "Ads are great at making introductions, but it’s a tall order for a school ad to…" at bounding box center [388, 372] width 439 height 59
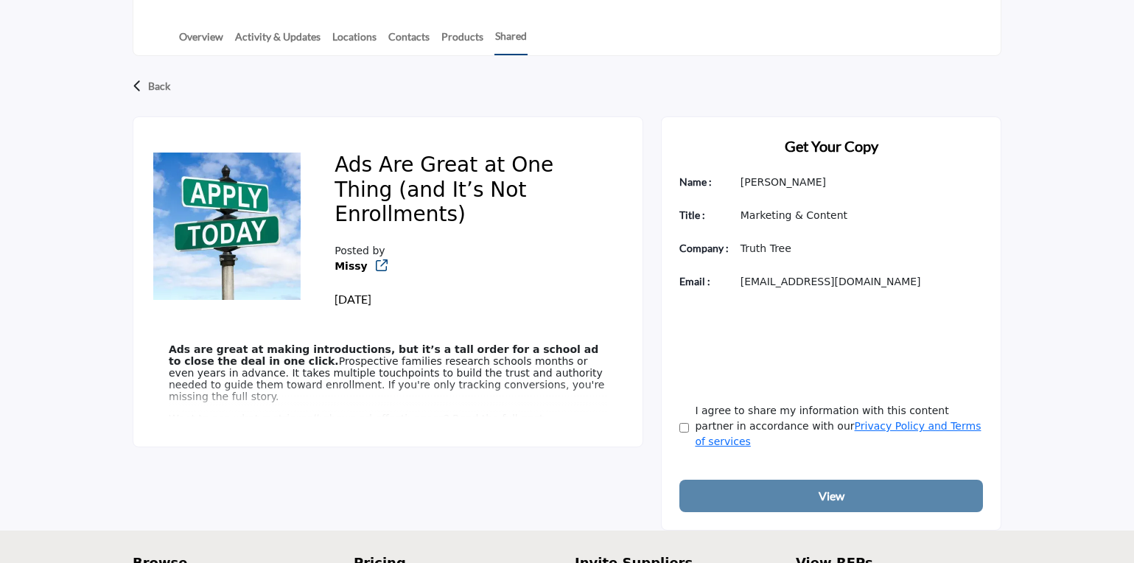
drag, startPoint x: 526, startPoint y: 399, endPoint x: 358, endPoint y: 376, distance: 168.9
click at [358, 375] on div "Ads are great at making introductions, but it’s a tall order for a school ad to…" at bounding box center [388, 380] width 439 height 74
click at [357, 376] on p "Ads are great at making introductions, but it’s a tall order for a school ad to…" at bounding box center [388, 372] width 439 height 59
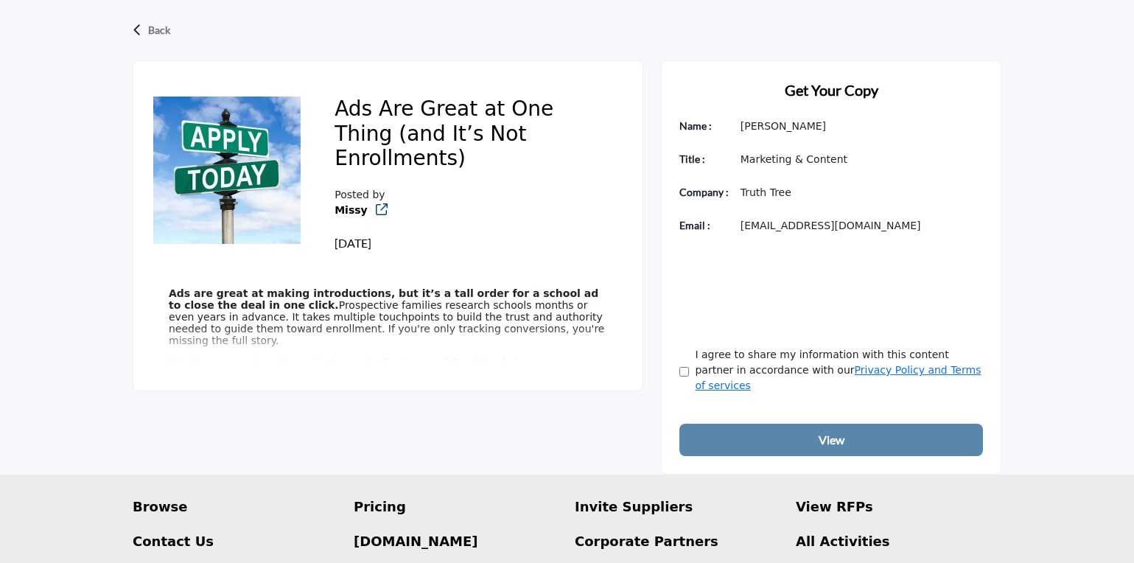
scroll to position [407, 0]
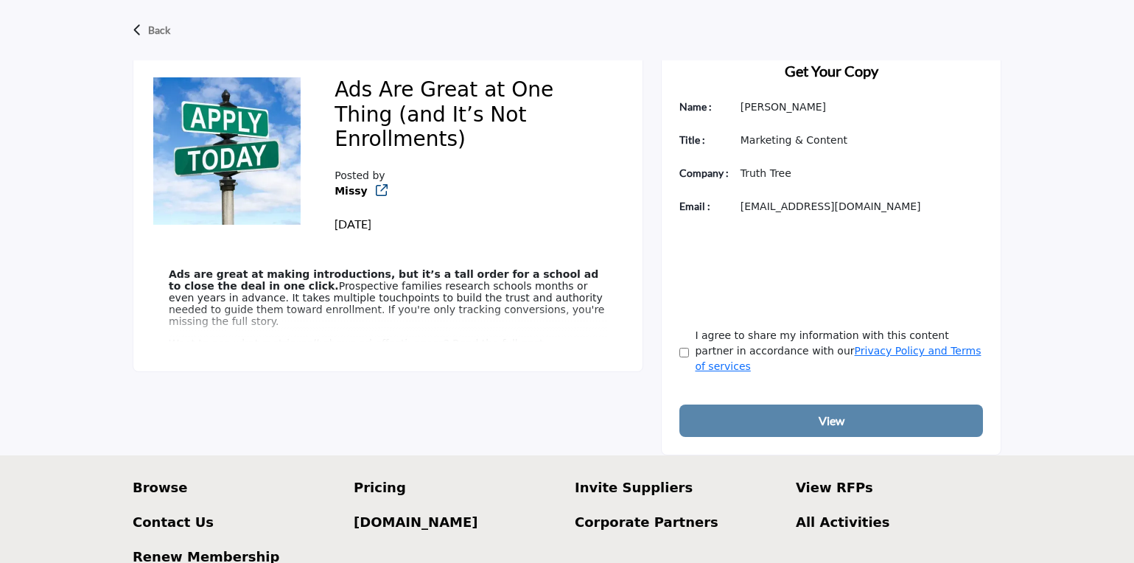
drag, startPoint x: 168, startPoint y: 341, endPoint x: 557, endPoint y: 416, distance: 395.8
click at [557, 416] on div "Ads Are Great at One Thing (and It’s Not Enrollments) Posted by Missy [DATE] re…" at bounding box center [567, 248] width 869 height 414
copy div "Ads are great at making introductions, but it’s a tall order for a school ad to…"
click at [542, 359] on div "Ads Are Great at One Thing (and It’s Not Enrollments) Posted by Missy" at bounding box center [388, 206] width 511 height 331
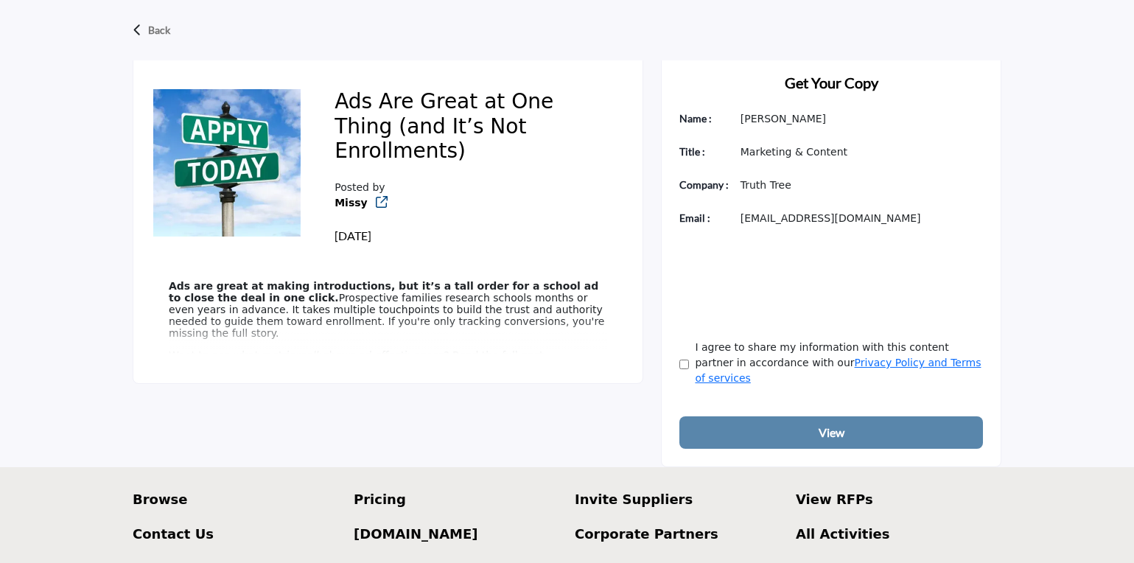
scroll to position [377, 0]
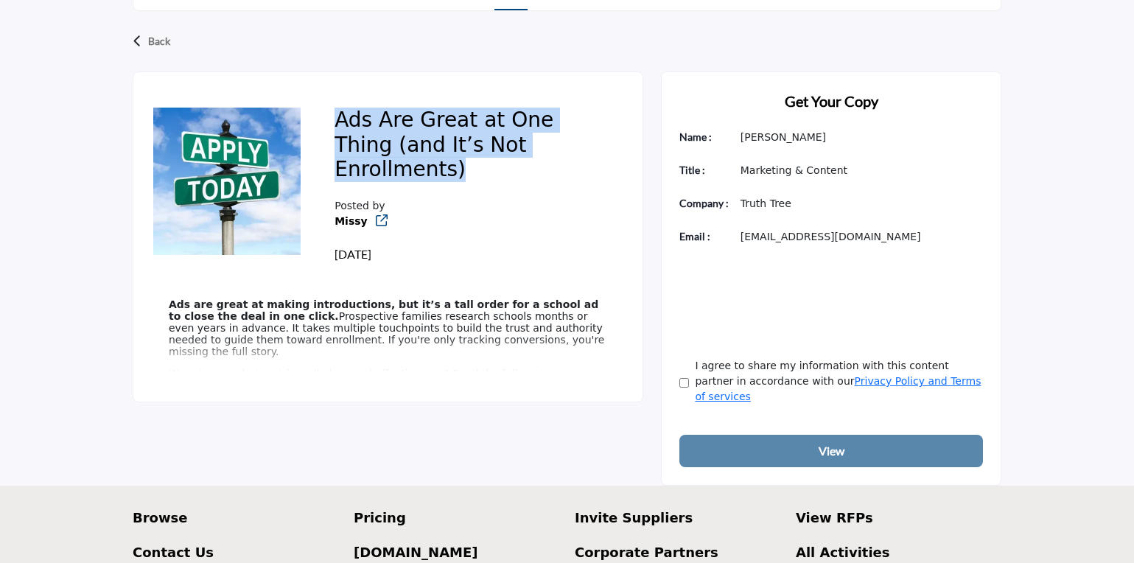
drag, startPoint x: 337, startPoint y: 121, endPoint x: 638, endPoint y: 154, distance: 303.3
click at [638, 154] on div "Ads Are Great at One Thing (and It’s Not Enrollments) Posted by Missy" at bounding box center [388, 237] width 511 height 331
copy h2 "Ads Are Great at One Thing (and It’s Not Enrollments)"
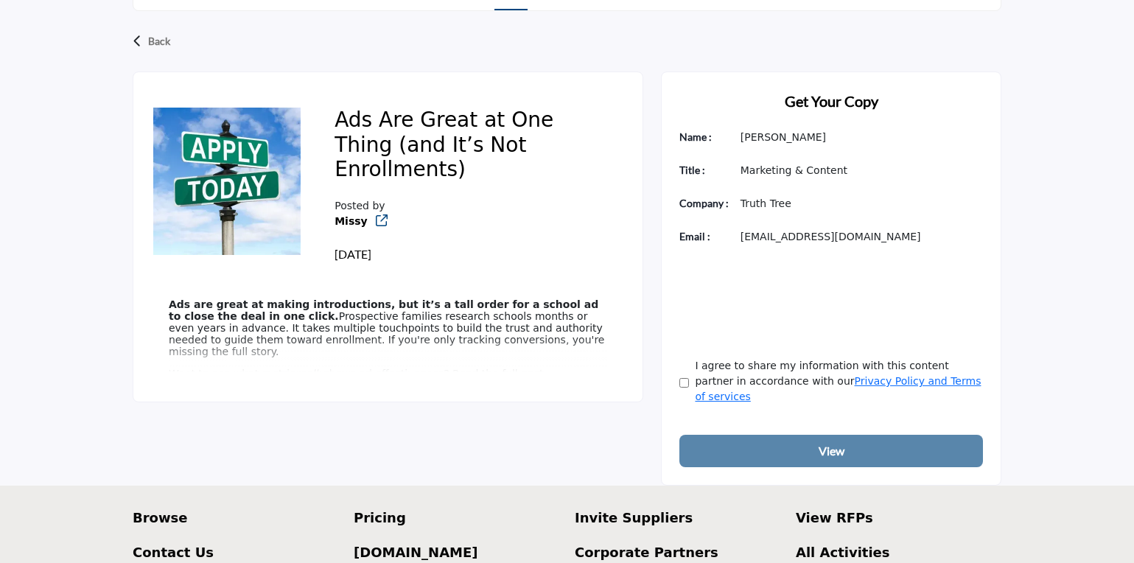
click at [1025, 233] on div "Back Ads Are Great at One Thing (and It’s Not Enrollments) Posted by Missy" at bounding box center [567, 248] width 1134 height 475
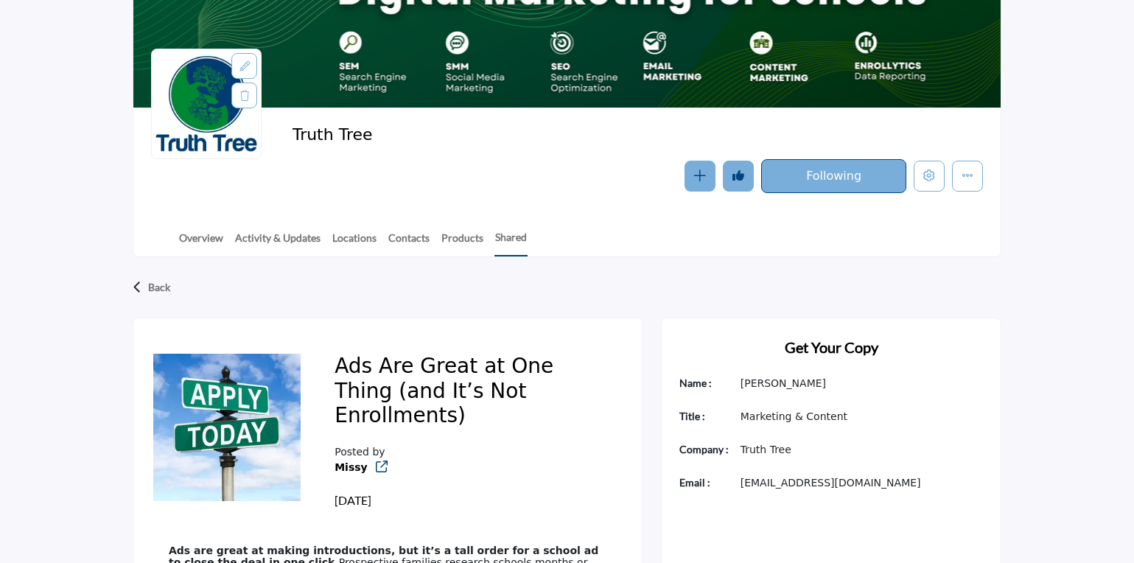
scroll to position [60, 0]
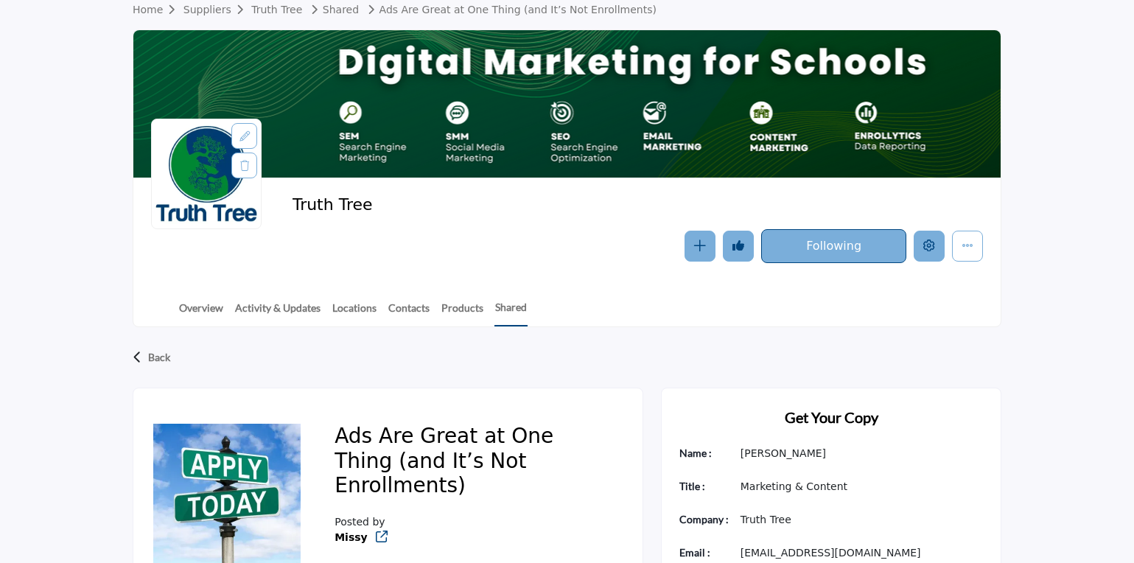
click at [929, 248] on icon "Edit company" at bounding box center [930, 246] width 12 height 12
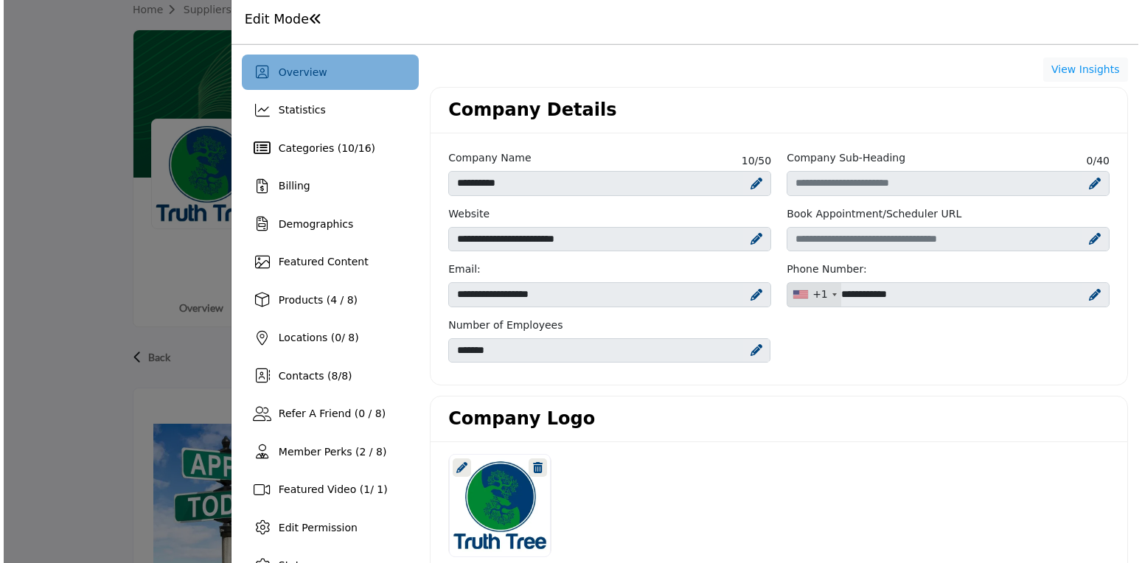
scroll to position [237, 0]
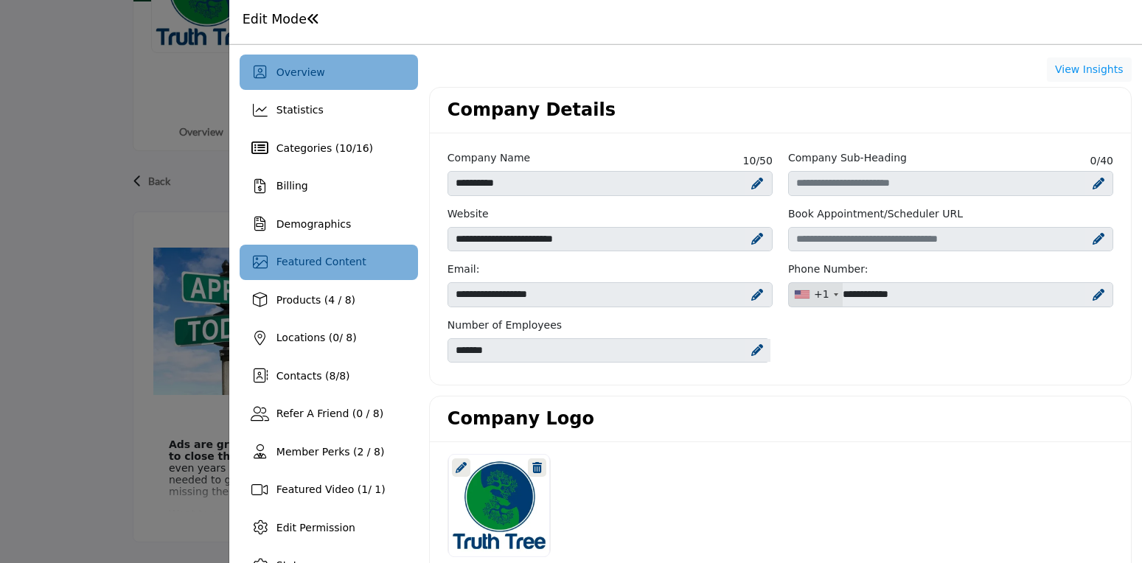
click at [307, 268] on span "Featured Content" at bounding box center [321, 262] width 90 height 12
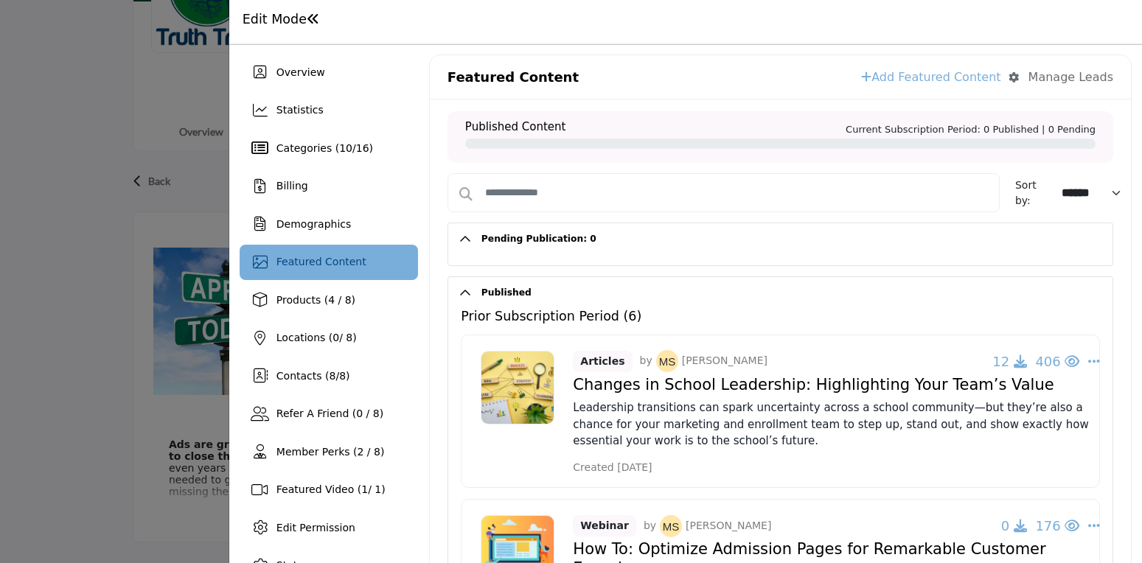
scroll to position [3, 0]
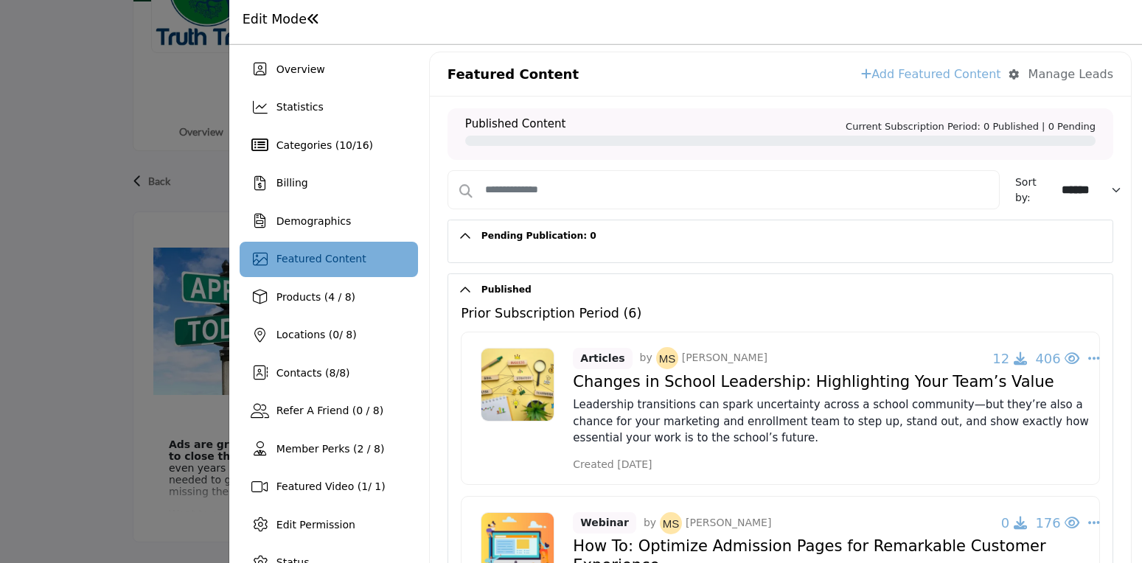
click at [974, 83] on div "Featured Content Add Featured Content Manage Leads Manage your Leads Manage who…" at bounding box center [780, 74] width 701 height 44
click at [976, 69] on link "Add Featured Content" at bounding box center [930, 75] width 139 height 18
select select
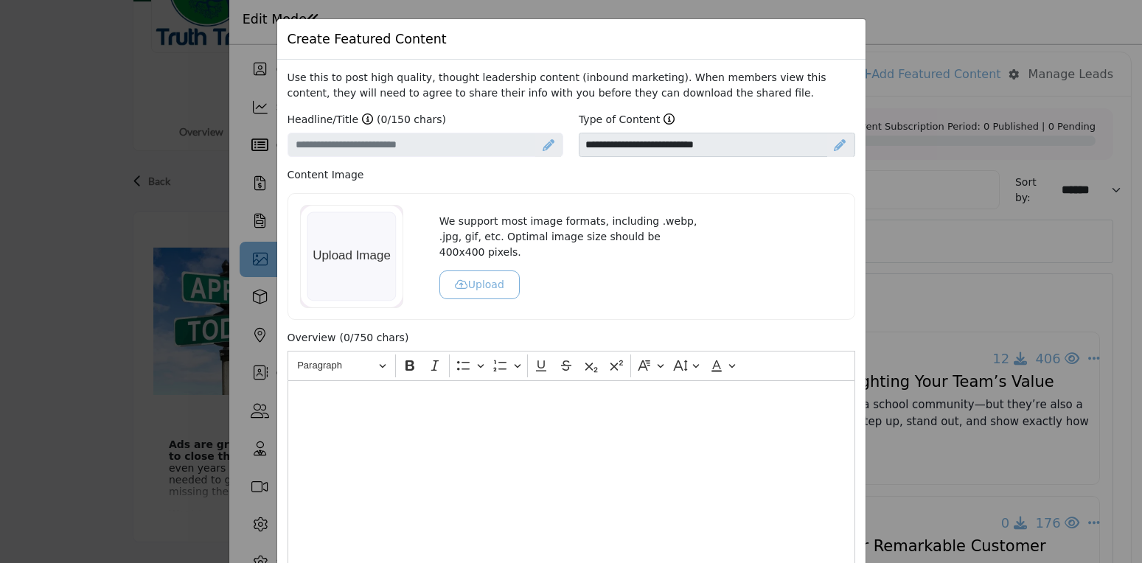
click at [544, 144] on icon at bounding box center [549, 145] width 12 height 12
click at [462, 150] on input "Enter a compelling headline" at bounding box center [425, 145] width 276 height 25
paste input "**********"
type input "**********"
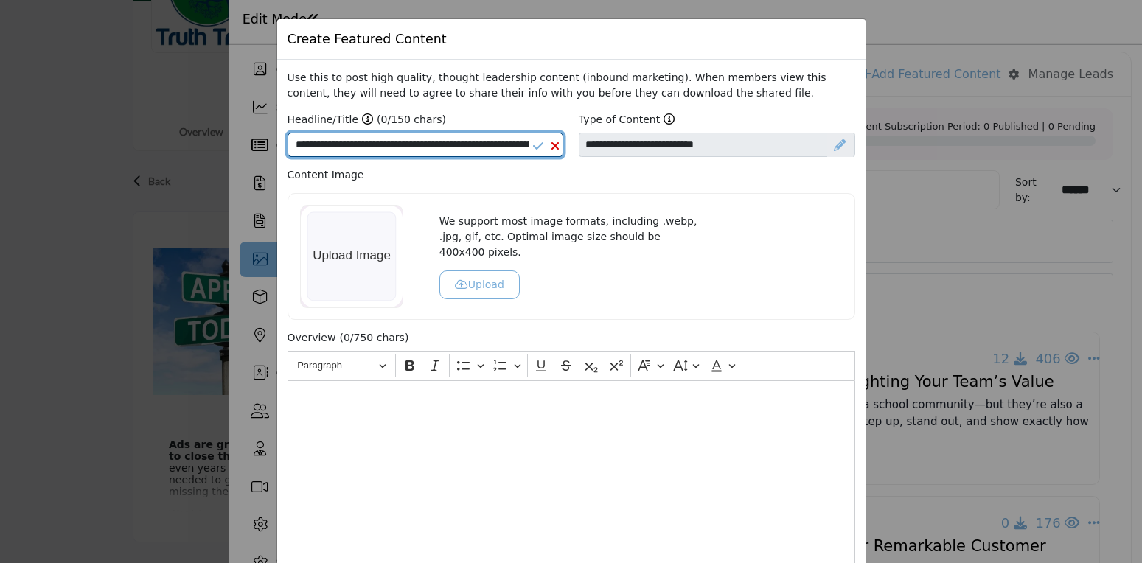
scroll to position [0, 226]
click at [509, 144] on input "**********" at bounding box center [425, 145] width 276 height 25
click at [511, 146] on input "**********" at bounding box center [425, 145] width 276 height 25
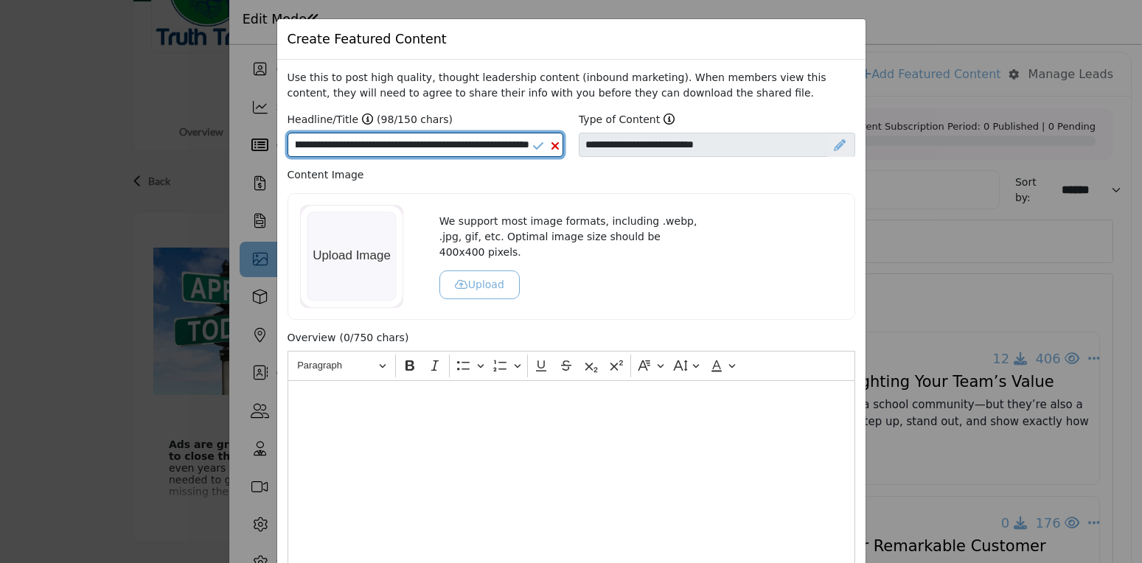
click at [511, 146] on input "**********" at bounding box center [425, 145] width 276 height 25
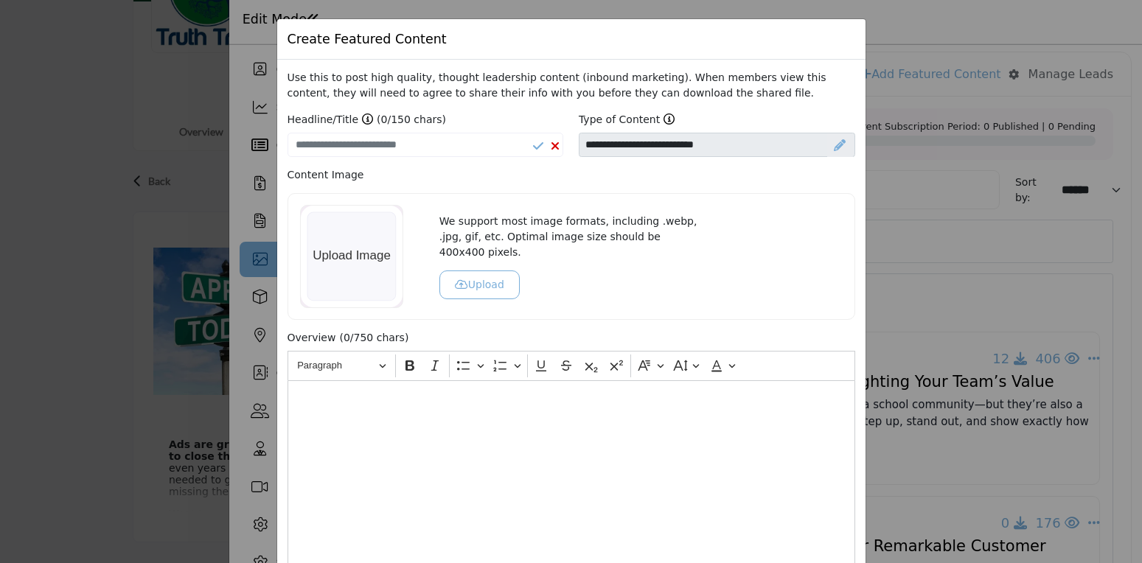
click at [472, 422] on div "Editor editing area: main" at bounding box center [571, 472] width 568 height 184
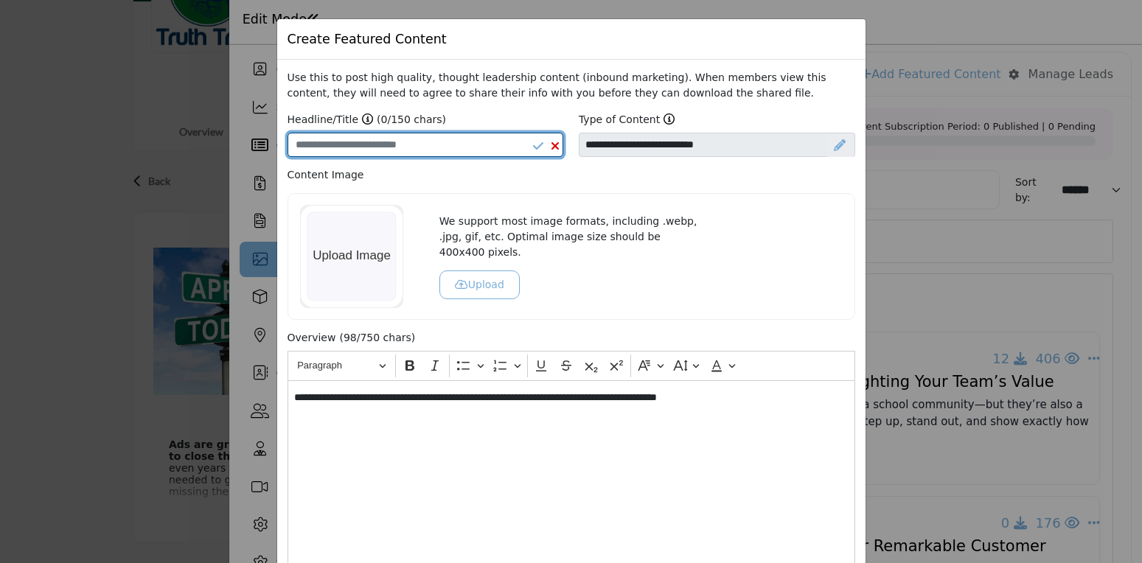
click at [471, 146] on input "Enter a compelling headline" at bounding box center [425, 145] width 276 height 25
paste input "**********"
type input "**********"
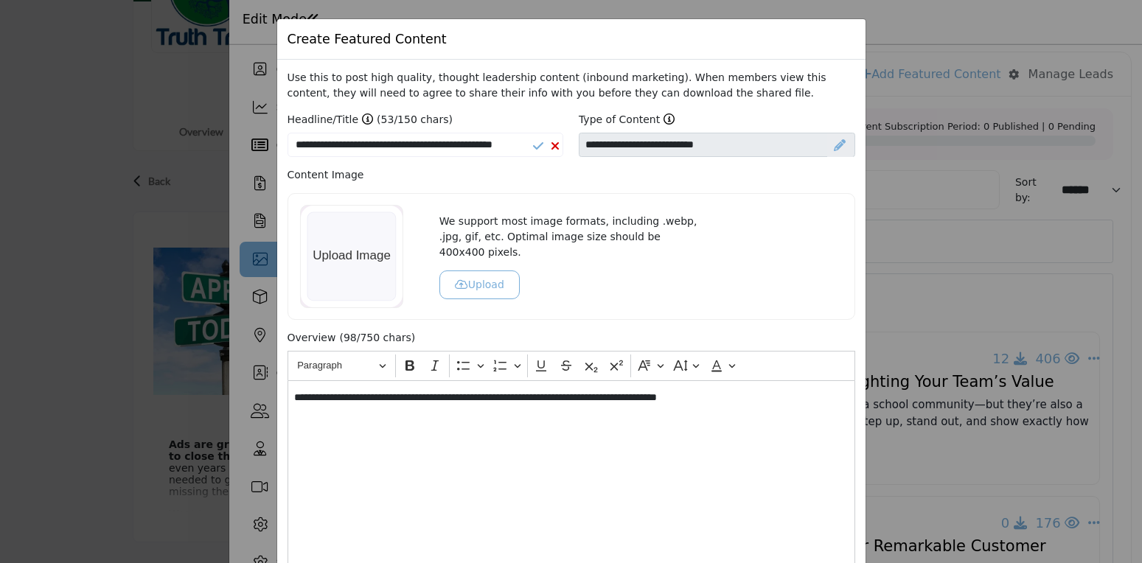
click at [535, 146] on icon at bounding box center [538, 146] width 10 height 12
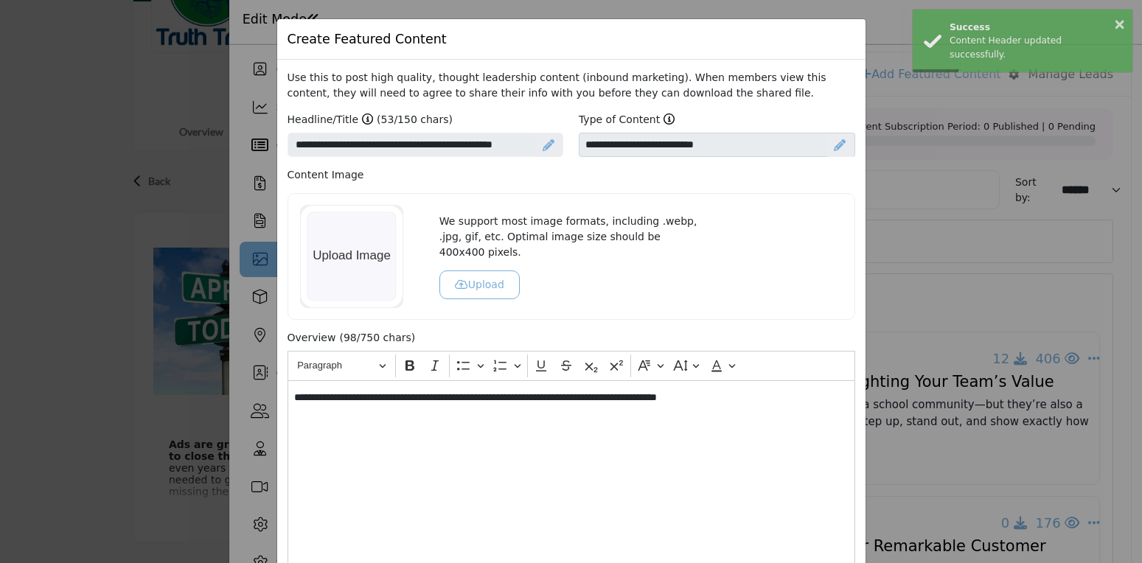
click at [839, 147] on icon at bounding box center [840, 145] width 12 height 12
click at [768, 148] on select "**********" at bounding box center [717, 145] width 276 height 25
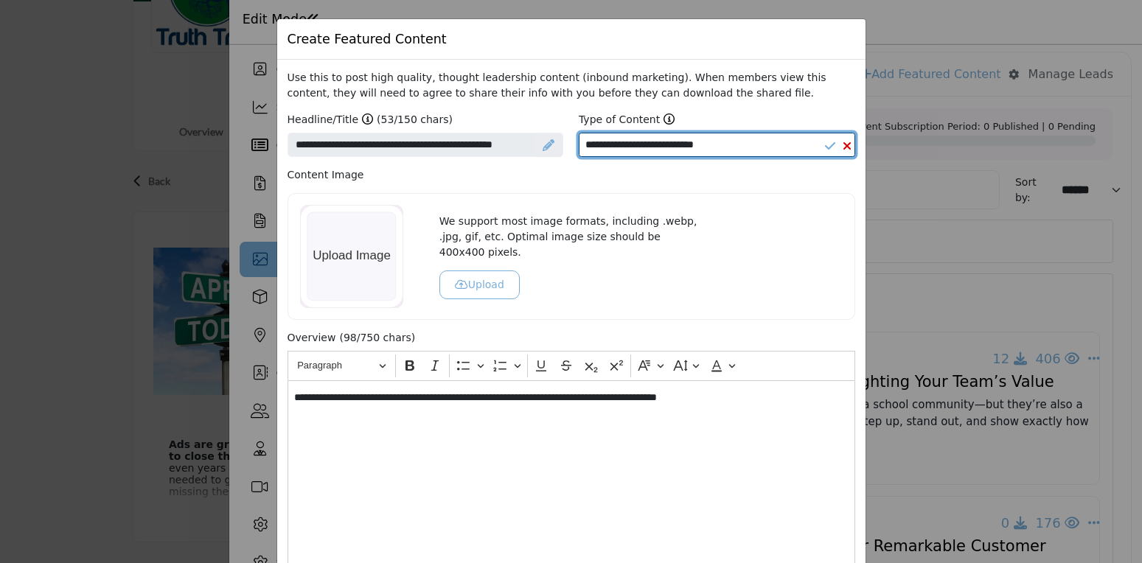
select select "********"
click at [579, 133] on select "**********" at bounding box center [717, 145] width 276 height 25
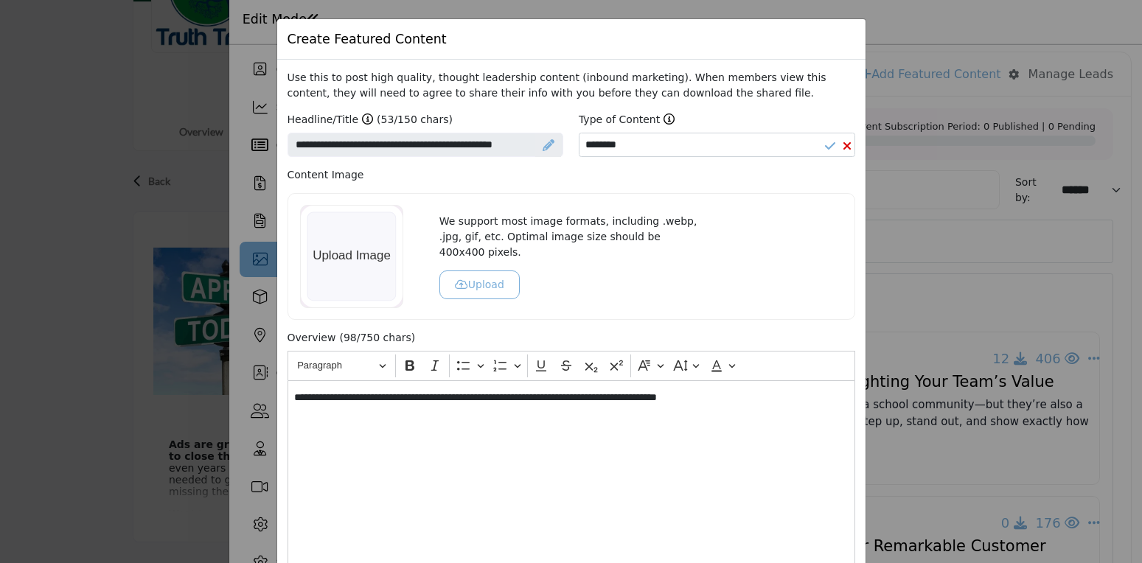
click at [745, 187] on div "Content Image We support most image formats, including .webp, .jpg, gif, etc. O…" at bounding box center [571, 243] width 568 height 153
click at [372, 405] on p "**********" at bounding box center [571, 397] width 554 height 15
click at [436, 436] on div "**********" at bounding box center [571, 472] width 568 height 184
click at [482, 276] on button "Upload" at bounding box center [479, 285] width 80 height 29
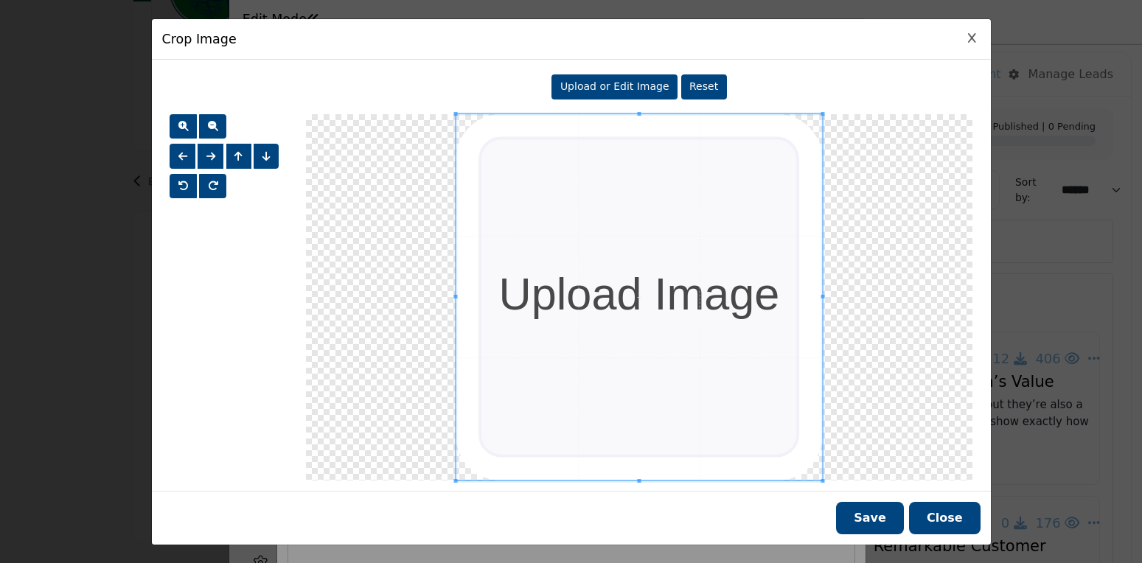
click at [651, 84] on span "Upload or Edit Image" at bounding box center [614, 86] width 109 height 12
click at [711, 305] on span at bounding box center [639, 297] width 366 height 366
click at [652, 90] on span "Upload or Edit Image" at bounding box center [614, 86] width 109 height 12
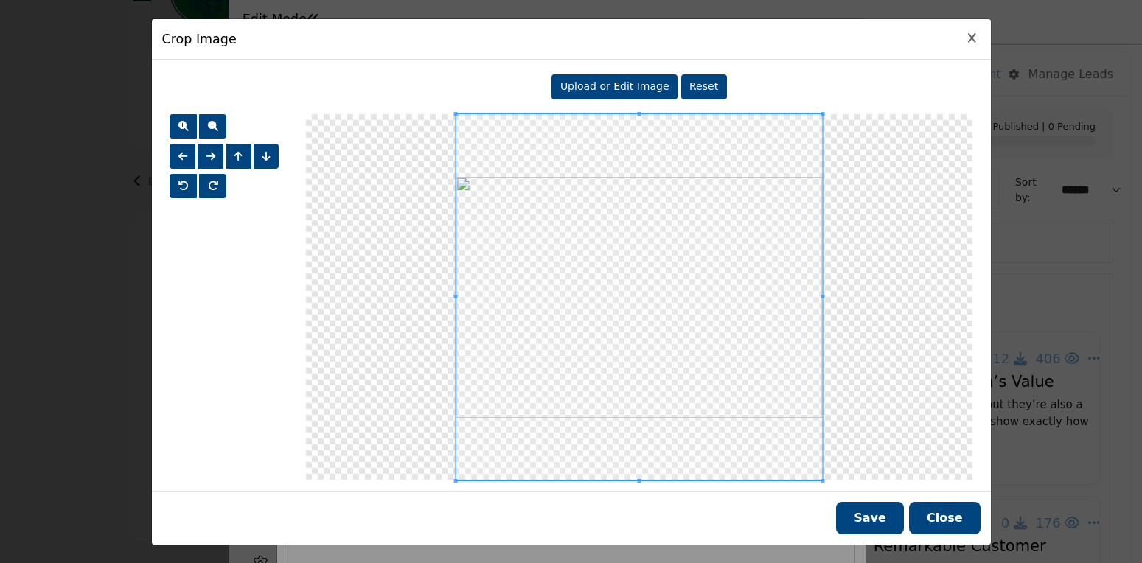
click at [600, 78] on div "Upload or Edit Image" at bounding box center [614, 86] width 126 height 25
click at [824, 115] on div "Upload or Edit Image Reset" at bounding box center [571, 275] width 818 height 411
click at [196, 126] on button "button" at bounding box center [183, 126] width 27 height 25
click at [188, 129] on button "button" at bounding box center [183, 126] width 27 height 25
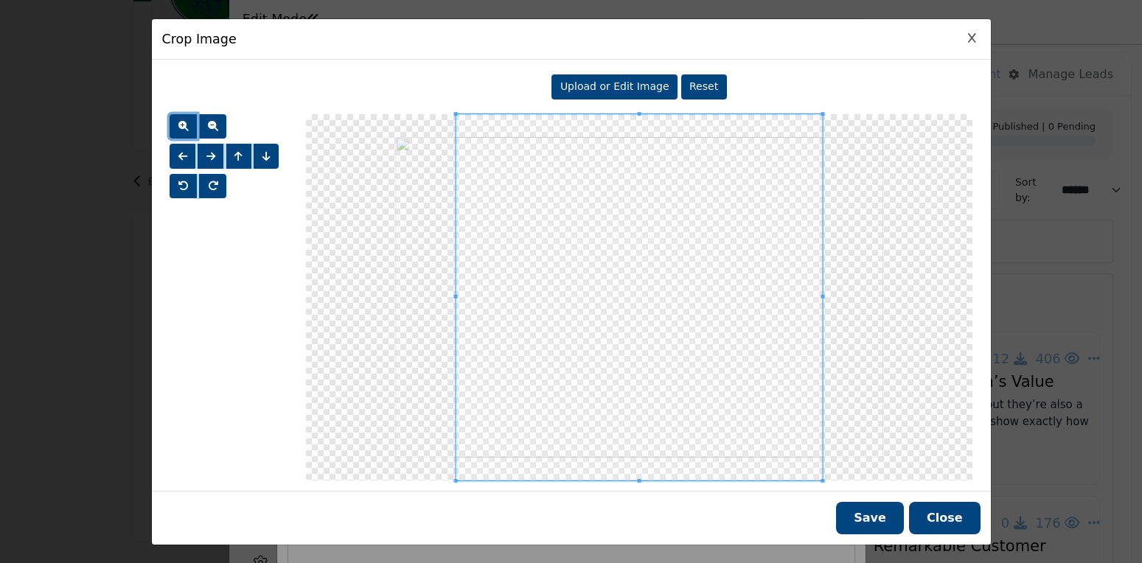
click at [188, 129] on button "button" at bounding box center [183, 126] width 27 height 25
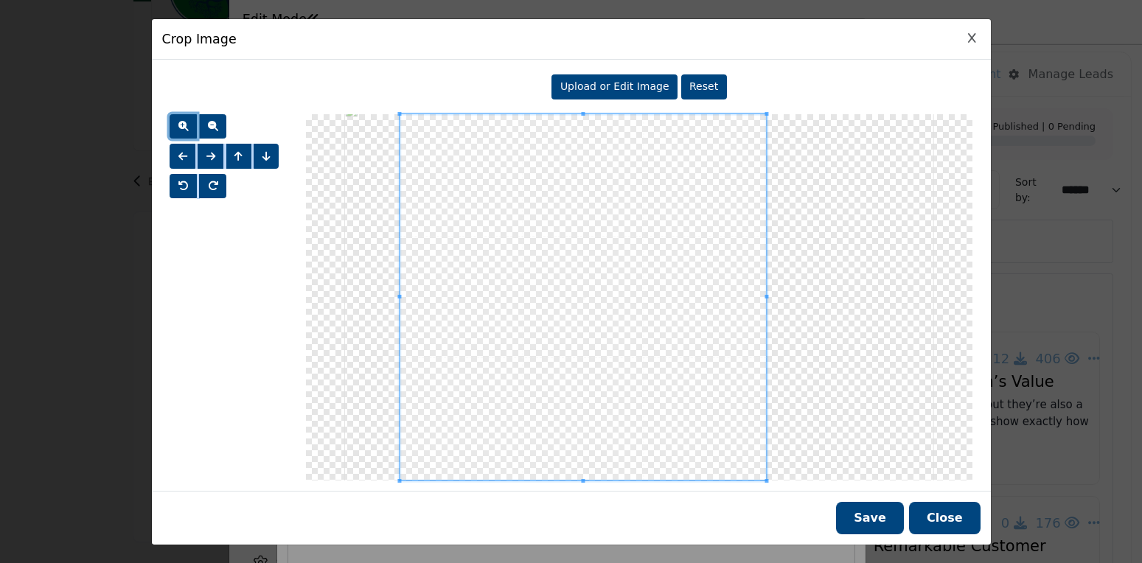
click at [506, 306] on span at bounding box center [583, 297] width 366 height 366
click at [890, 525] on button "Save" at bounding box center [870, 518] width 68 height 32
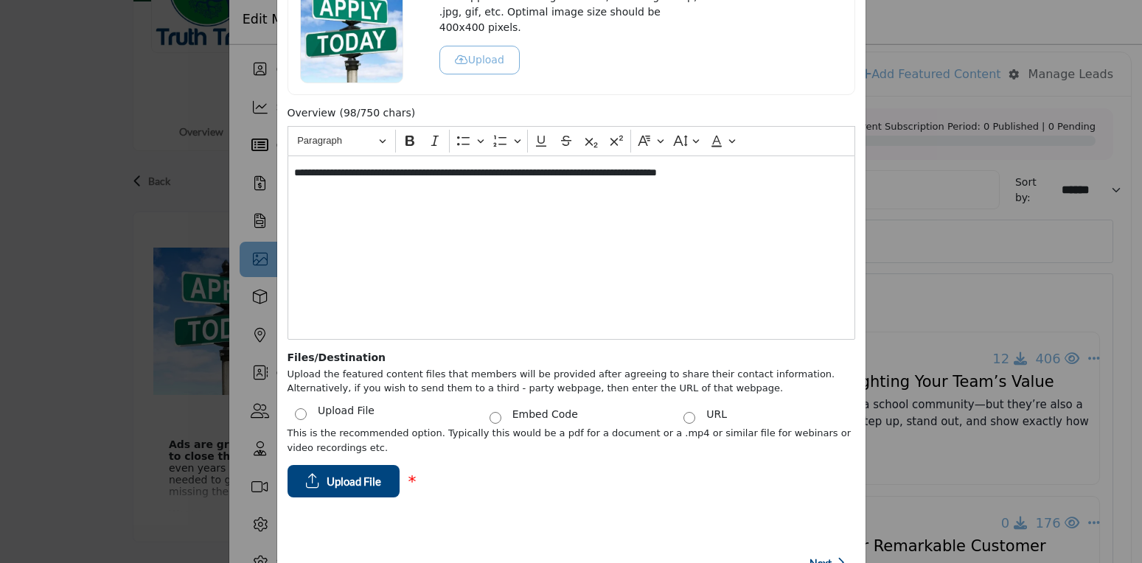
scroll to position [287, 0]
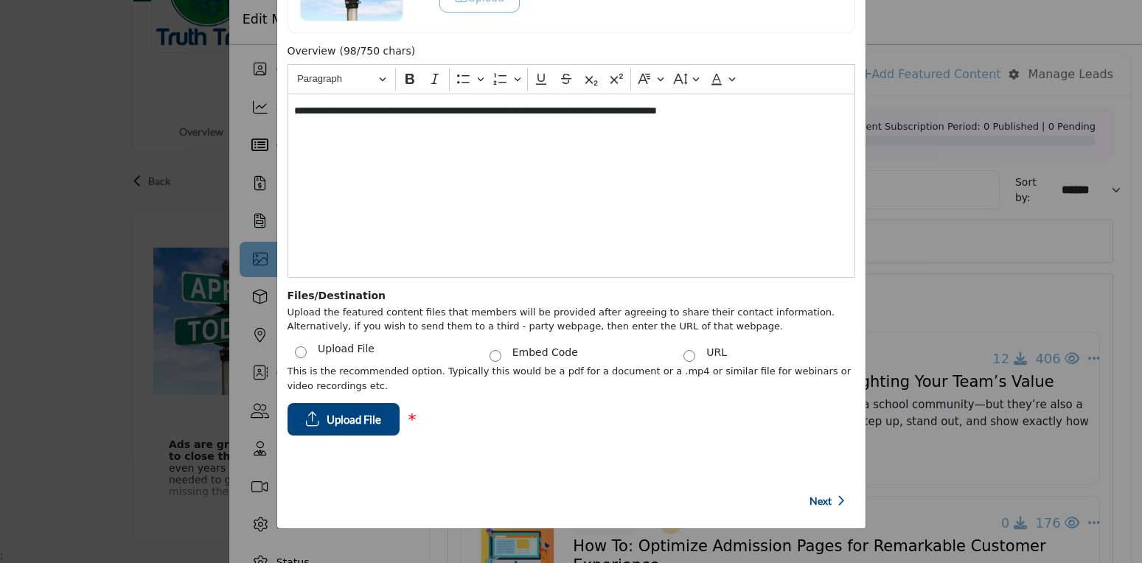
click at [706, 356] on label "URL" at bounding box center [716, 352] width 21 height 15
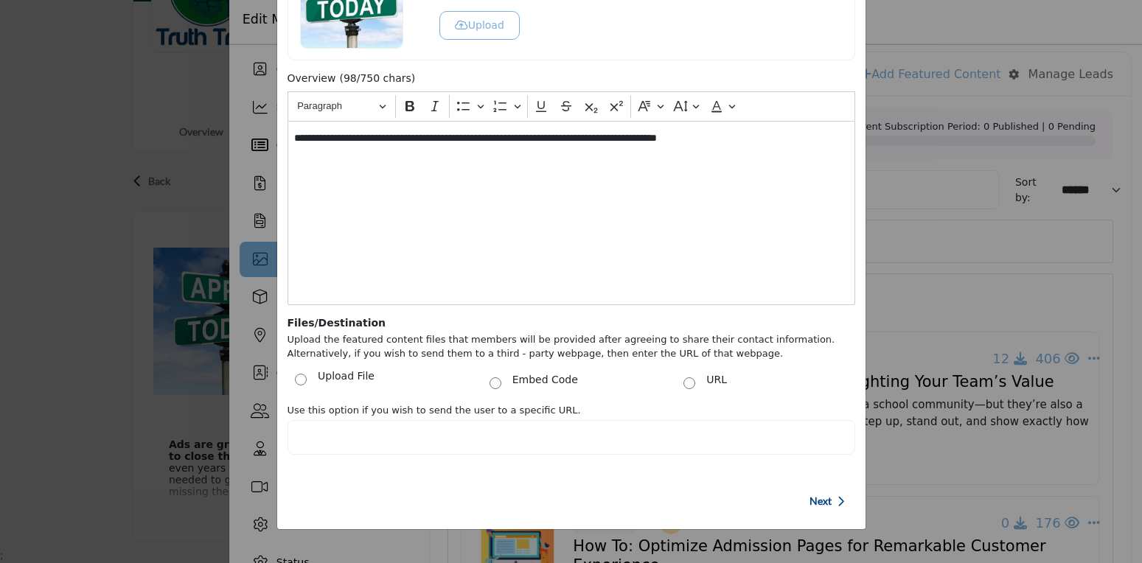
click at [487, 237] on div "**********" at bounding box center [571, 213] width 568 height 184
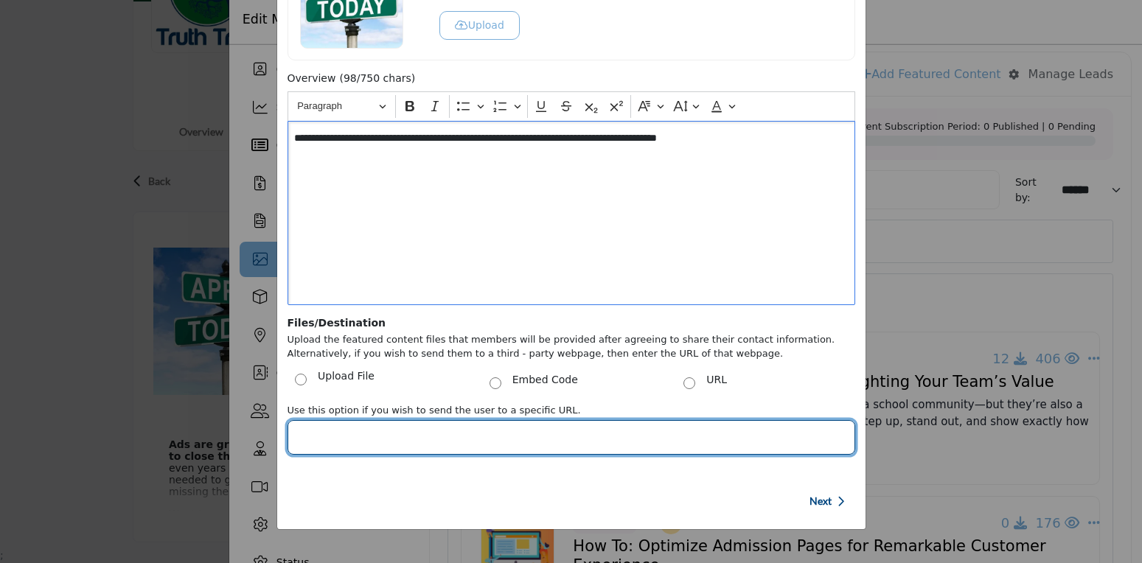
click at [487, 450] on input "Post Website URL" at bounding box center [571, 437] width 568 height 35
paste input "**********"
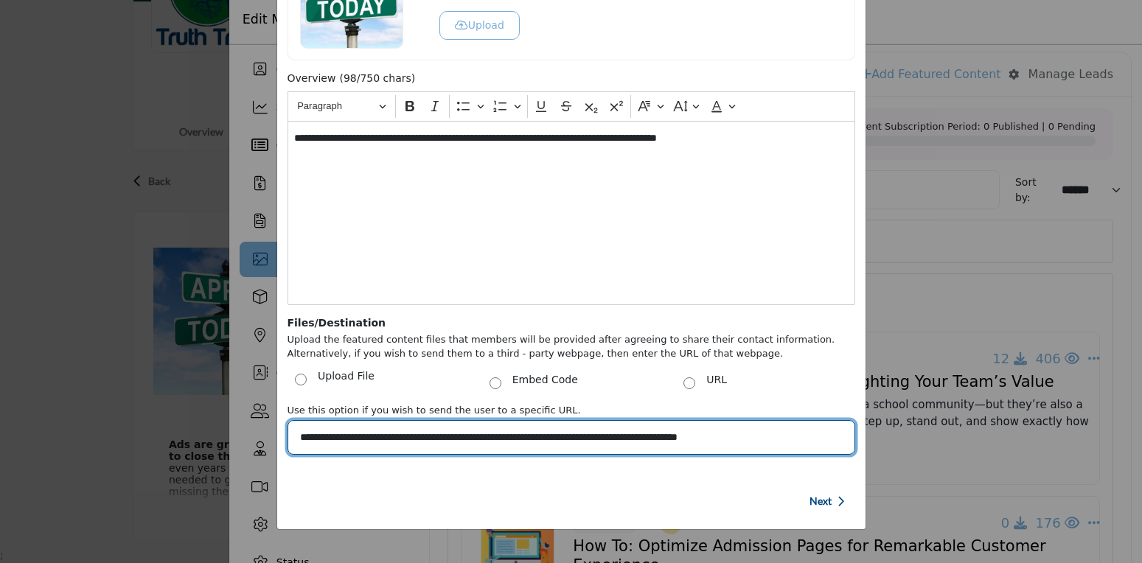
type input "**********"
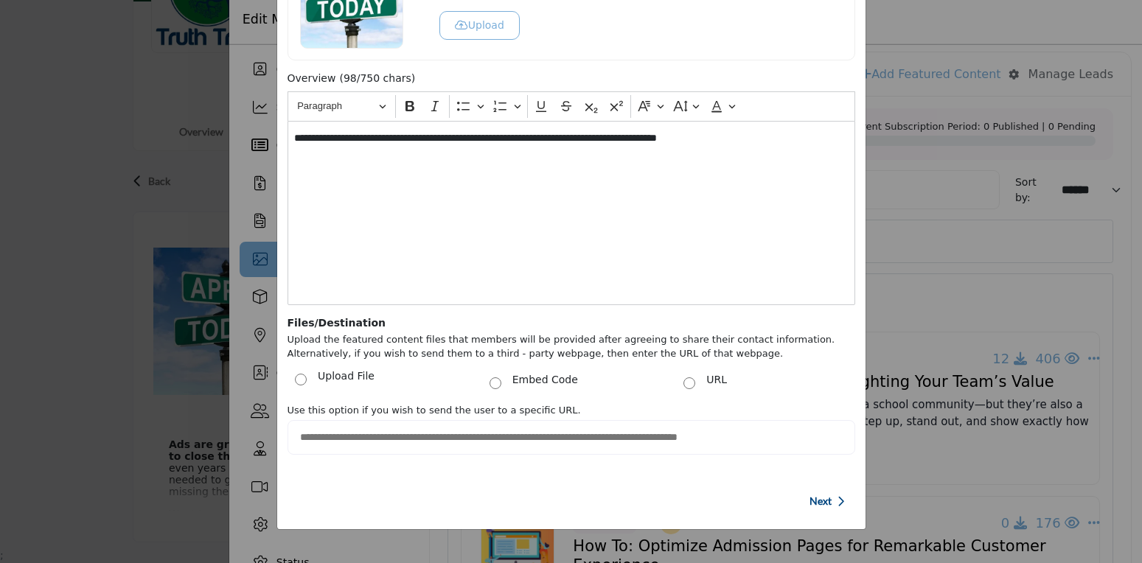
click at [657, 482] on div "**********" at bounding box center [570, 295] width 583 height 448
click at [828, 501] on p "Next" at bounding box center [826, 501] width 35 height 15
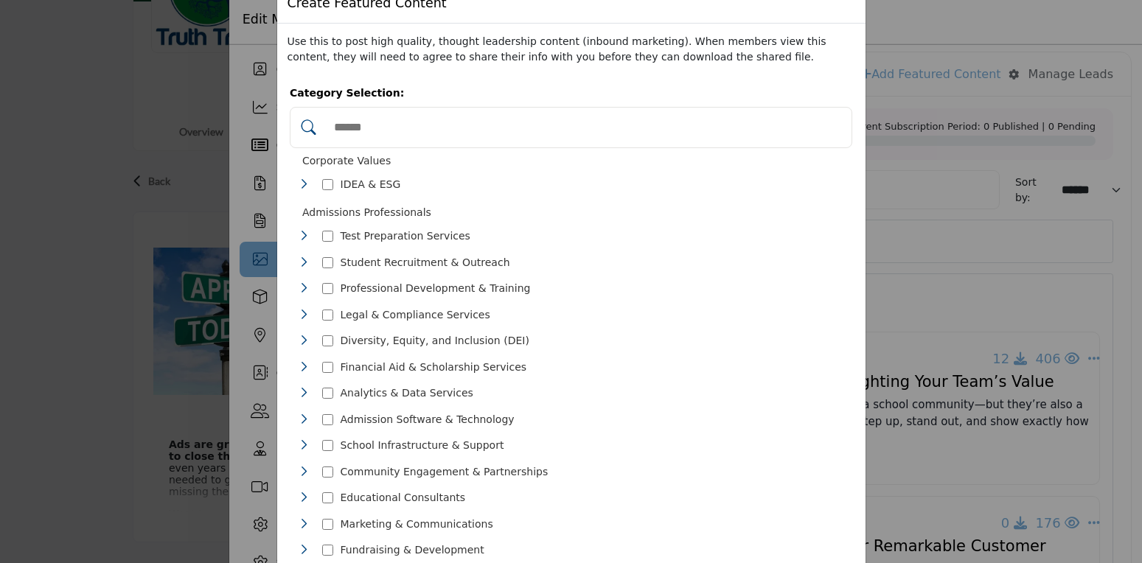
scroll to position [0, 0]
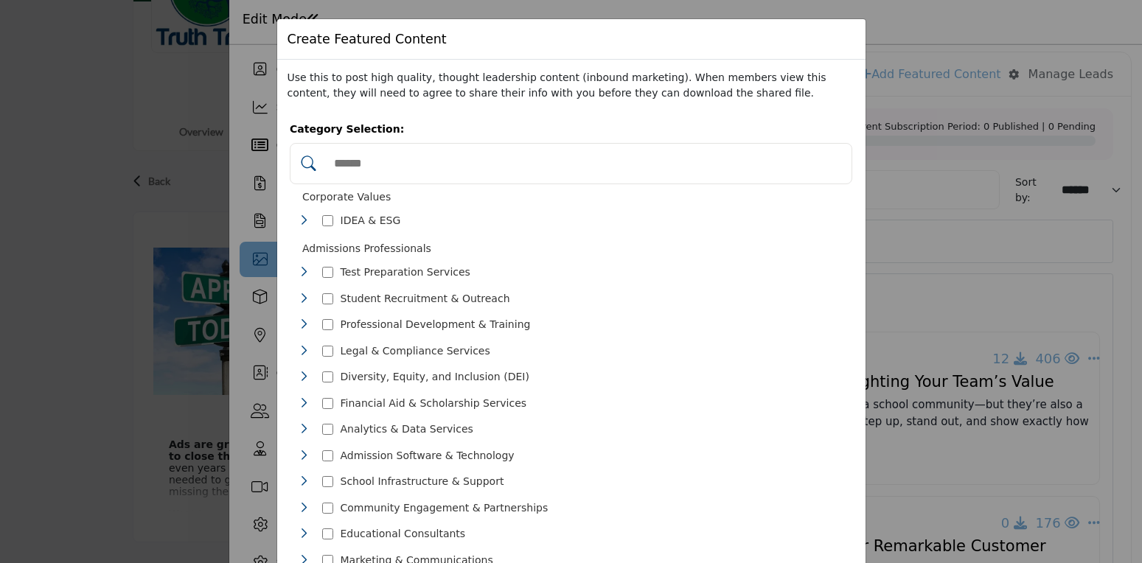
click at [399, 168] on input "Search Category" at bounding box center [586, 163] width 519 height 32
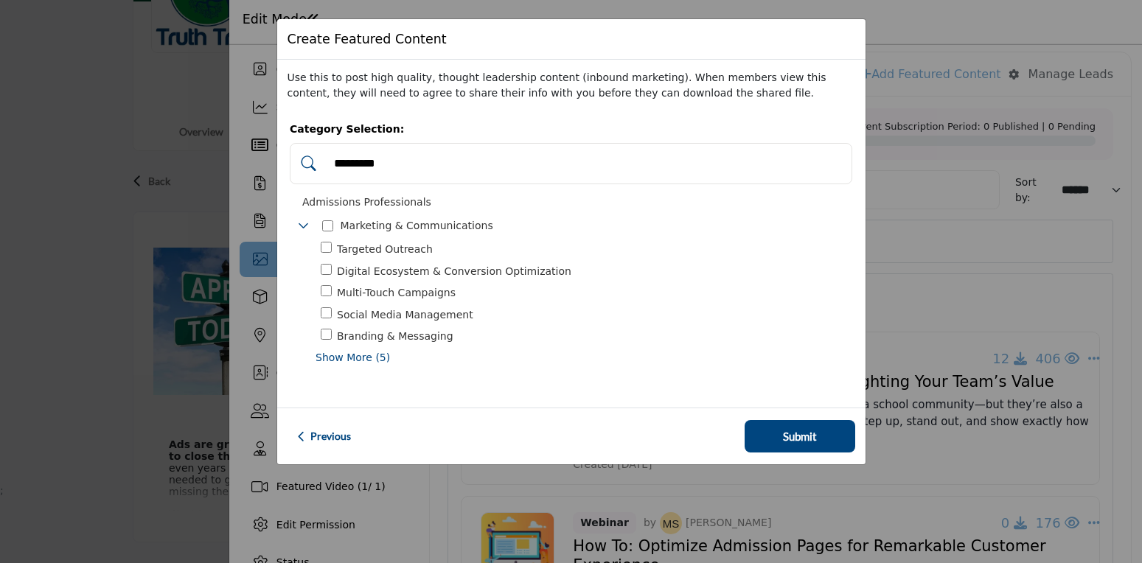
type input "*********"
click at [332, 351] on span "Show More (5)" at bounding box center [583, 357] width 537 height 15
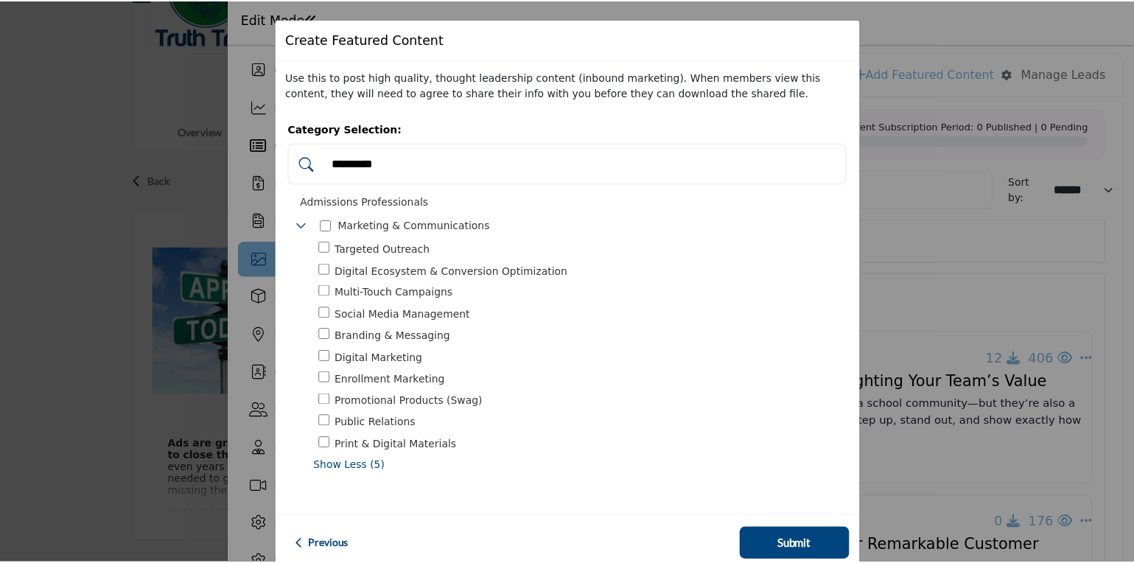
scroll to position [3, 0]
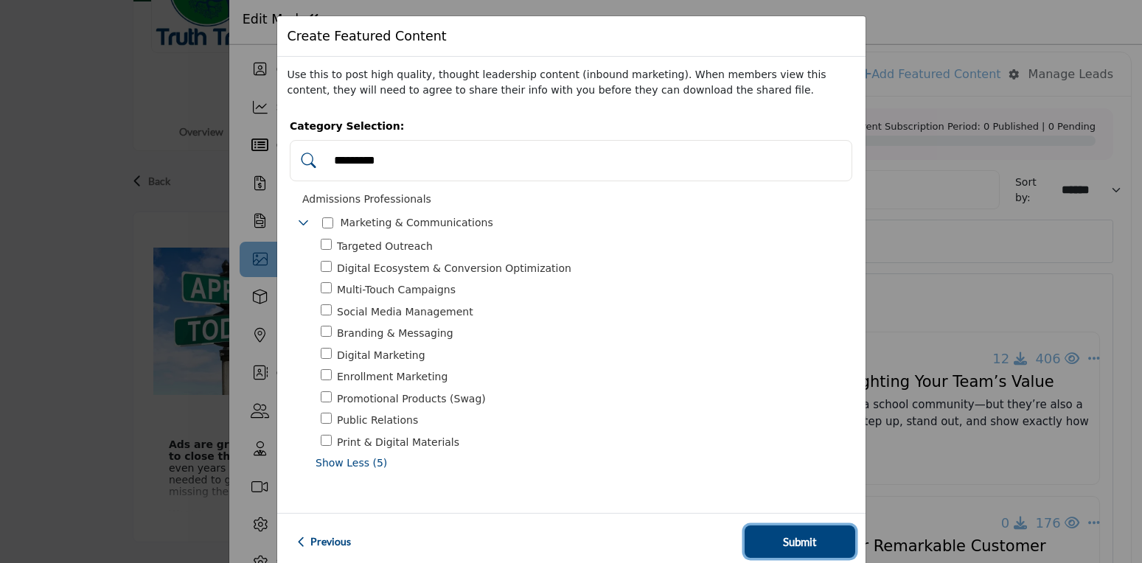
click at [767, 540] on button "Submit" at bounding box center [799, 542] width 111 height 32
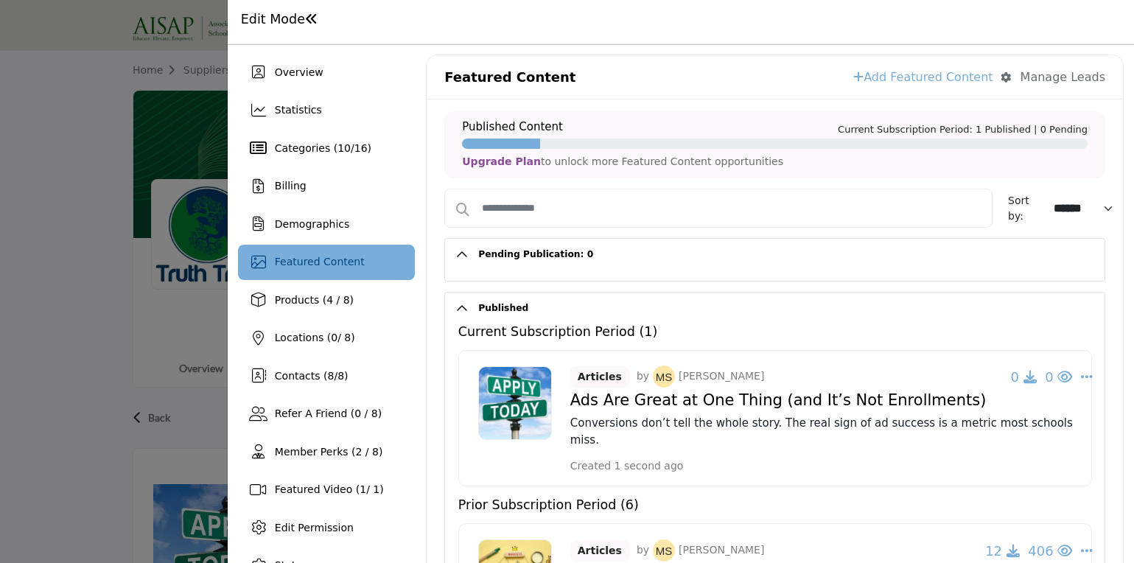
click at [167, 86] on div at bounding box center [567, 281] width 1134 height 563
